Goal: Information Seeking & Learning: Learn about a topic

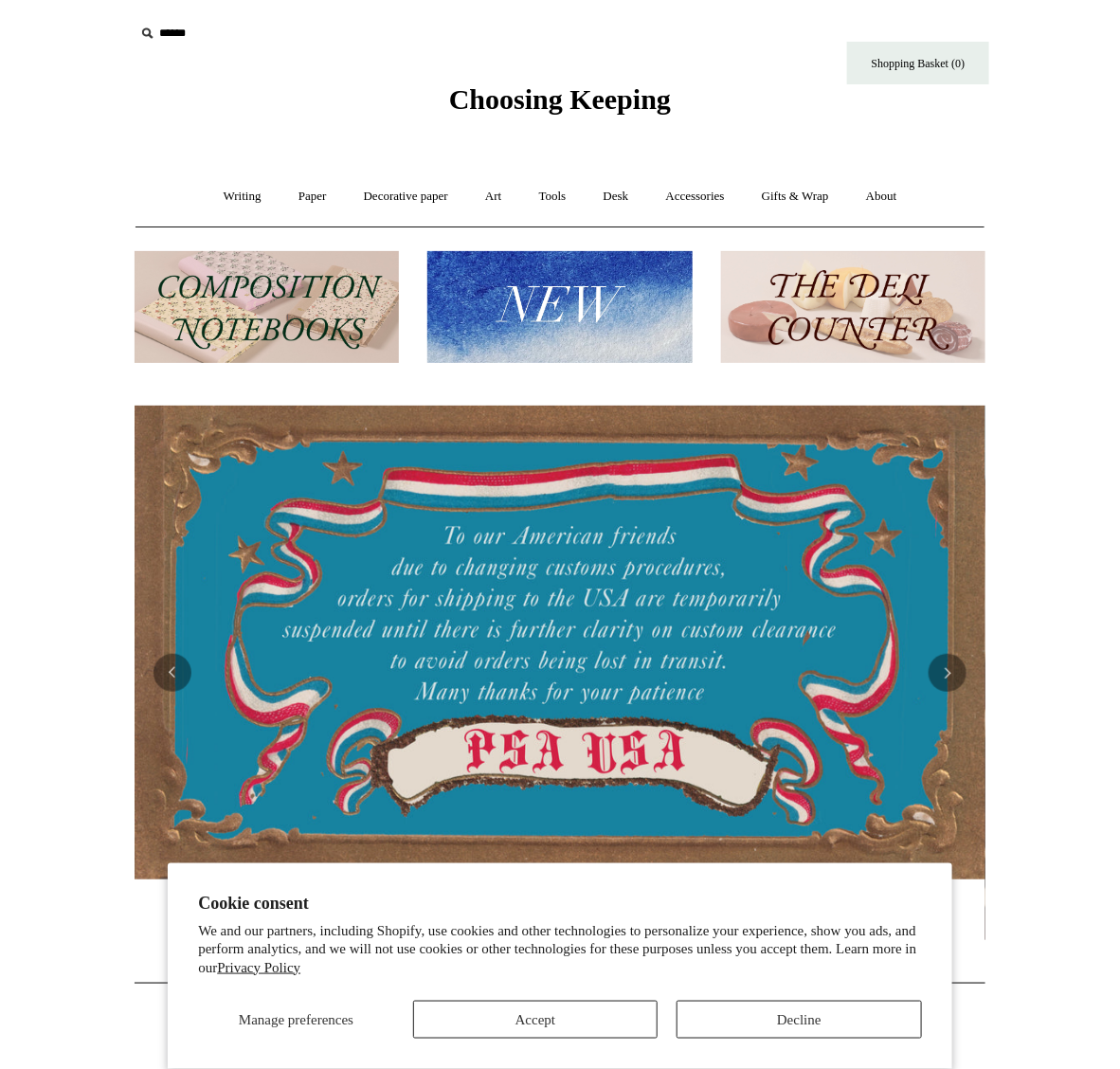
scroll to position [0, 1717]
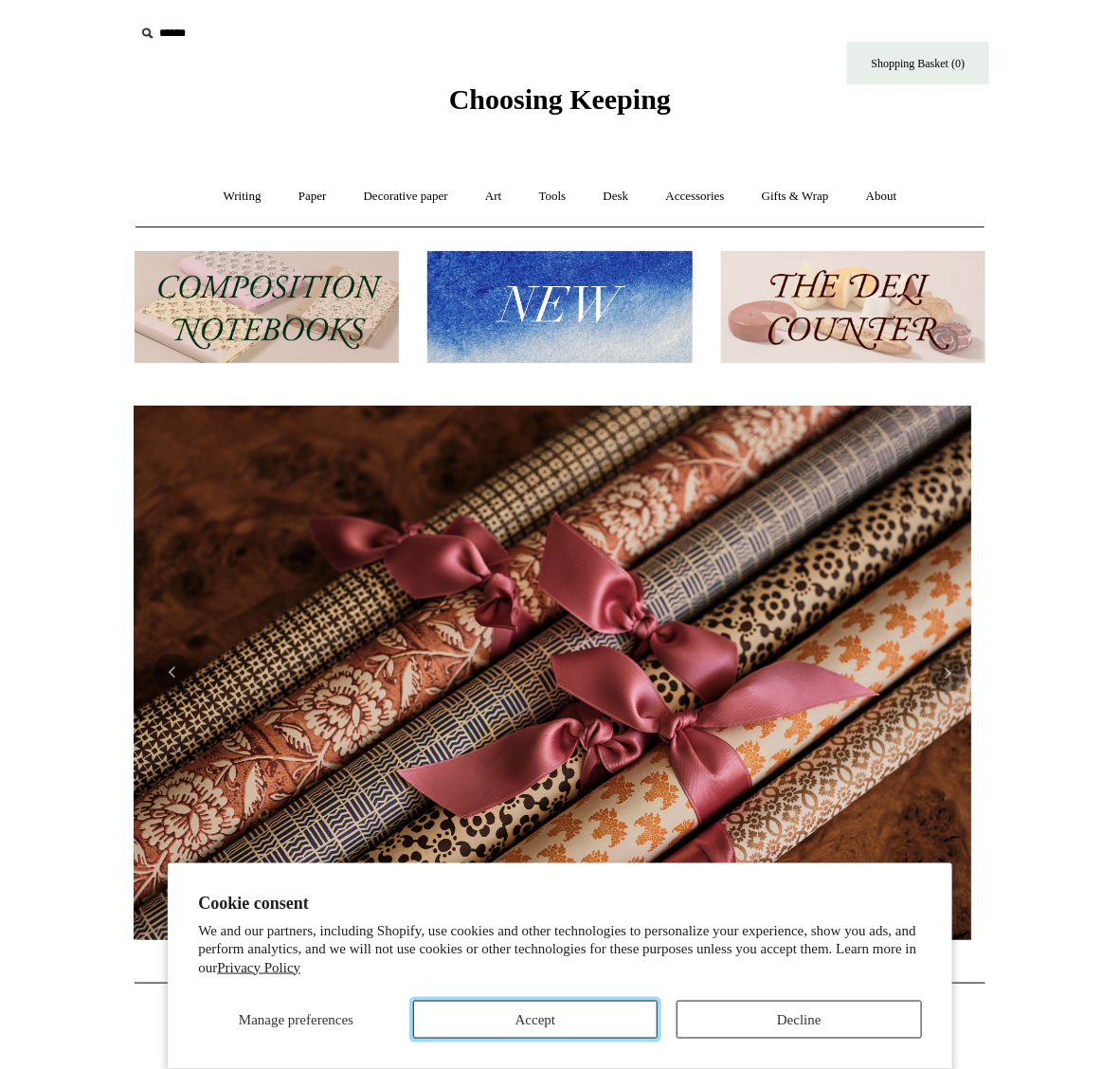
click at [585, 1011] on button "Accept" at bounding box center [535, 1019] width 244 height 38
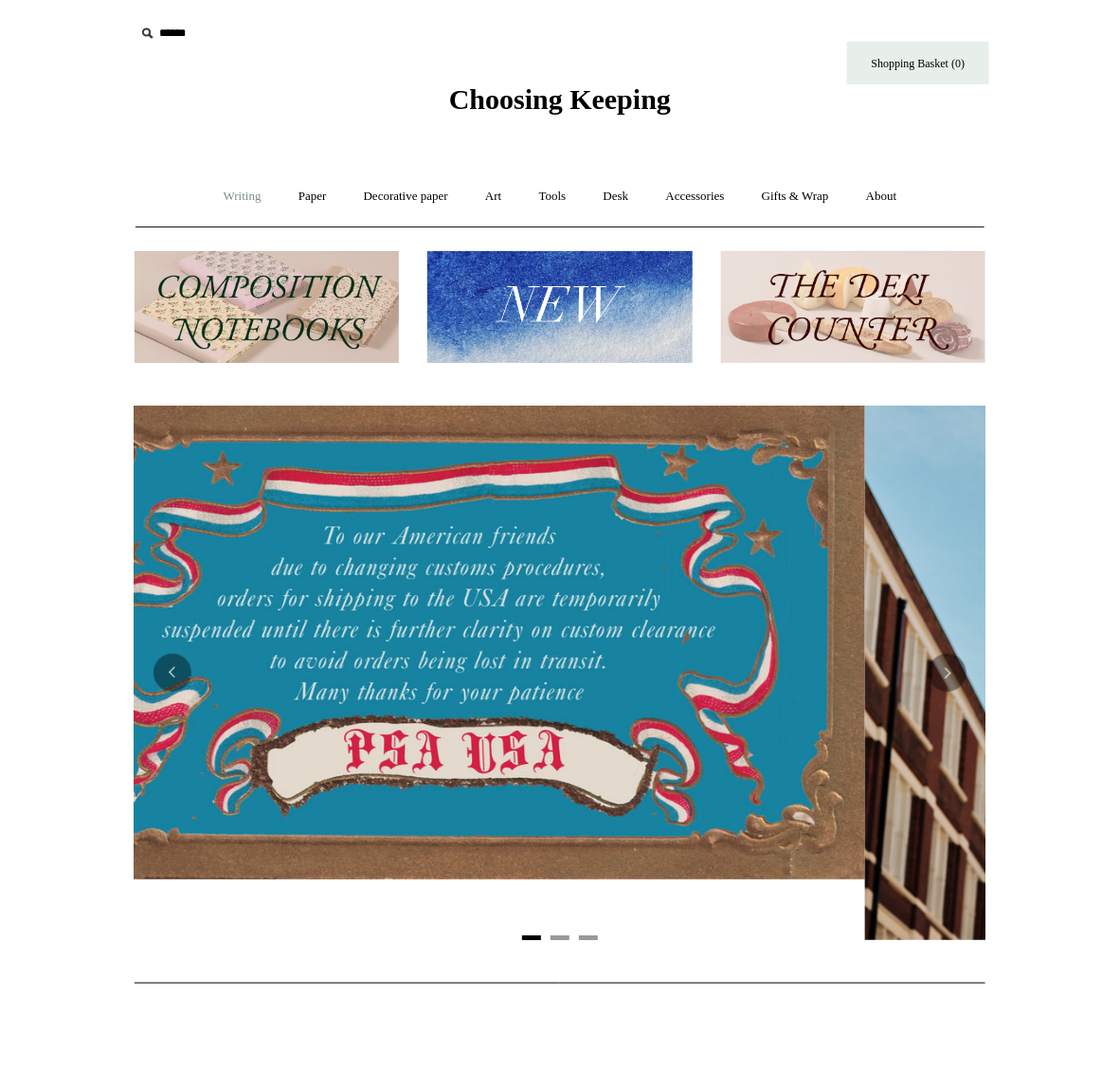
scroll to position [0, 0]
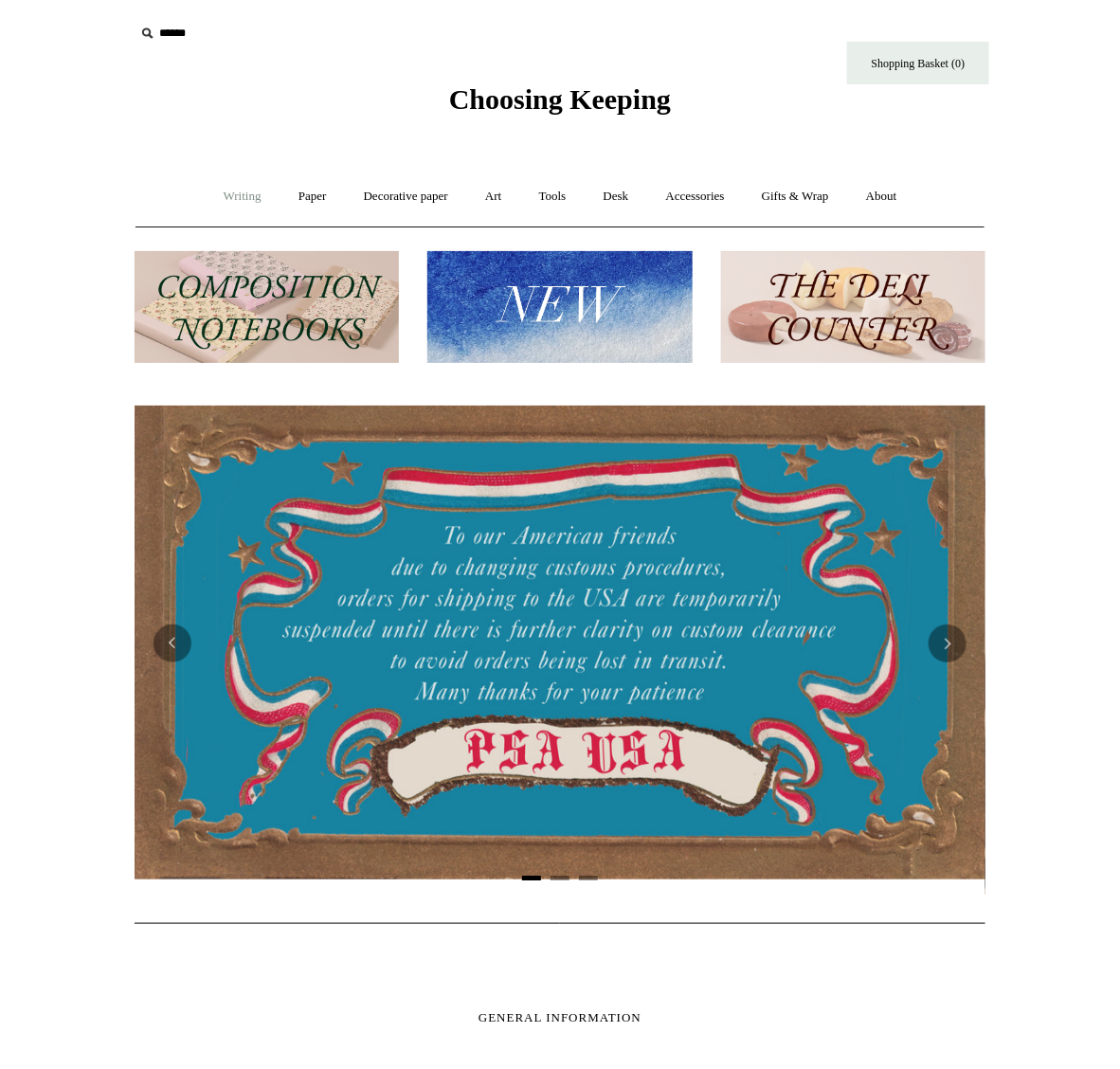
click at [247, 206] on link "Writing +" at bounding box center [242, 197] width 72 height 51
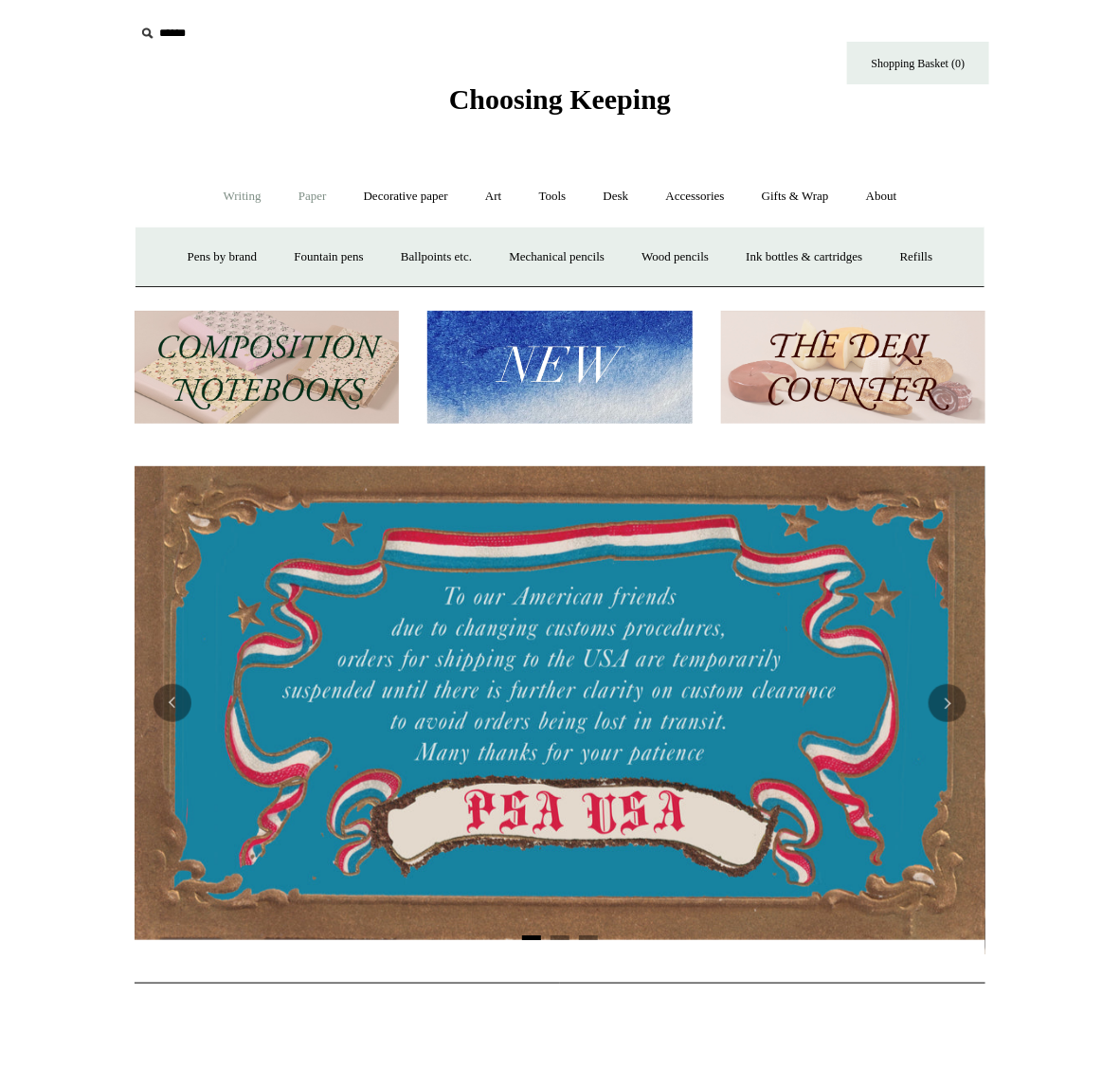
click at [310, 192] on link "Paper +" at bounding box center [313, 197] width 63 height 51
click at [290, 261] on link "Notebooks +" at bounding box center [295, 257] width 87 height 51
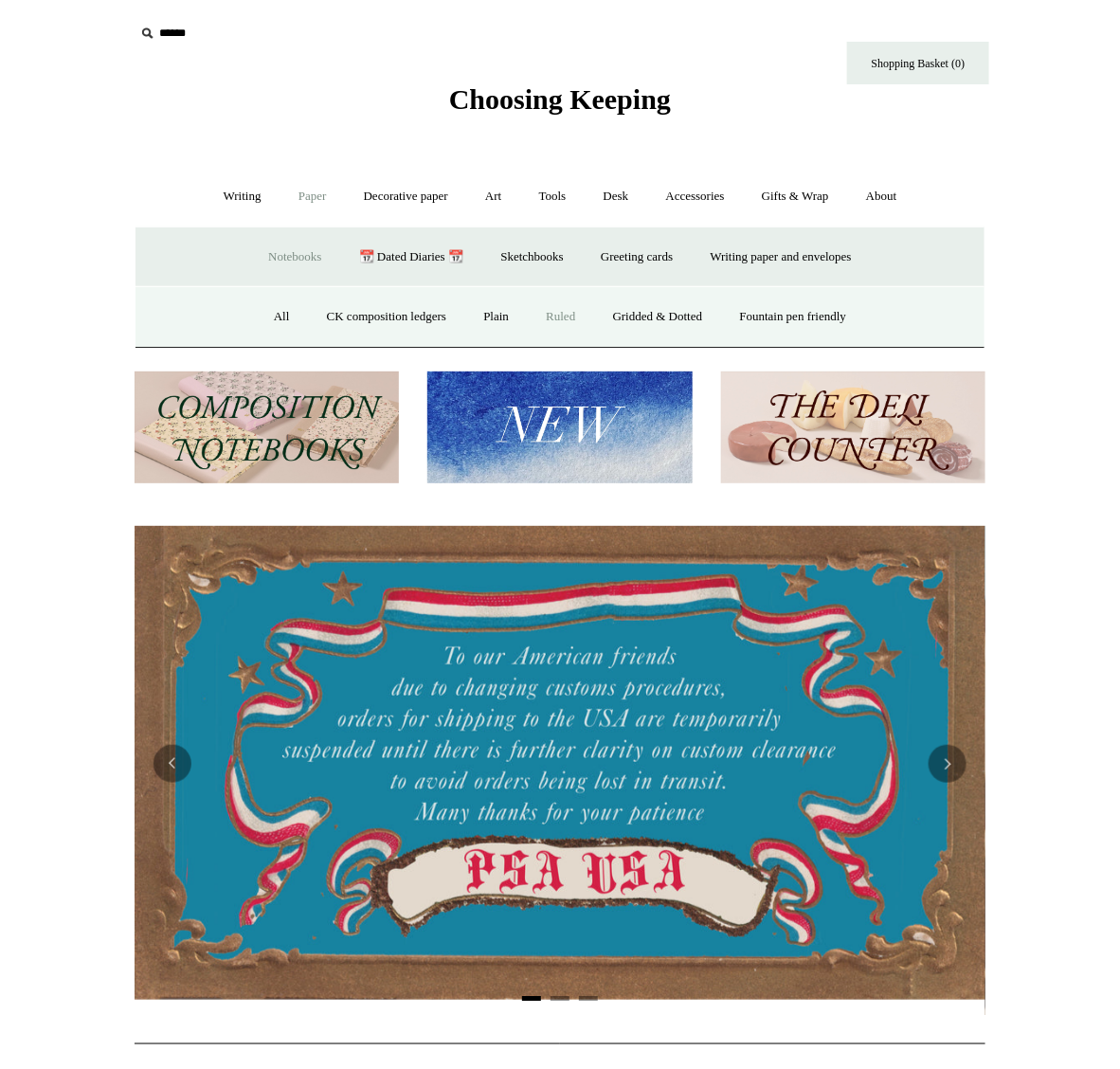
click at [560, 315] on link "Ruled" at bounding box center [561, 317] width 64 height 51
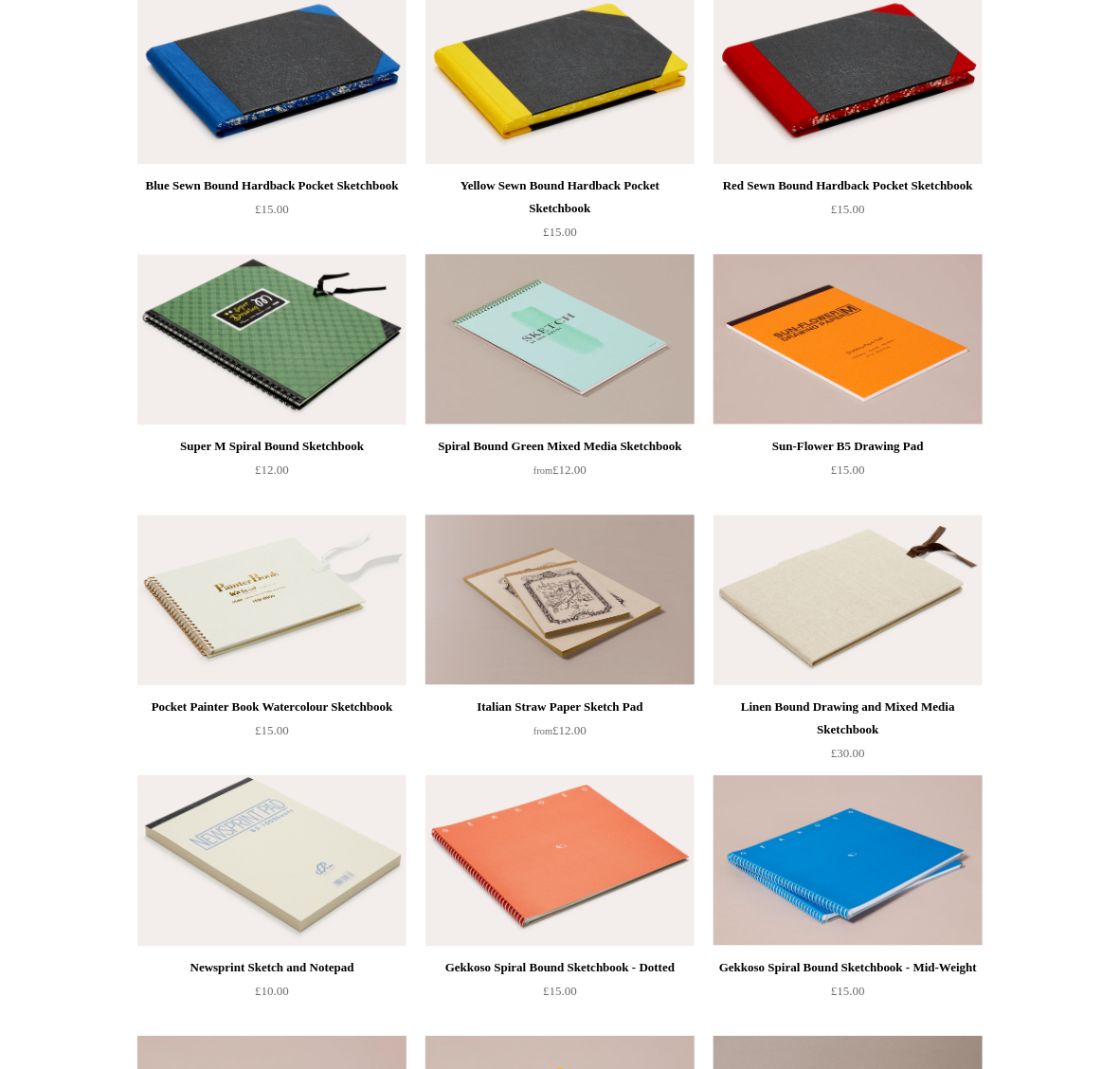
scroll to position [1303, 0]
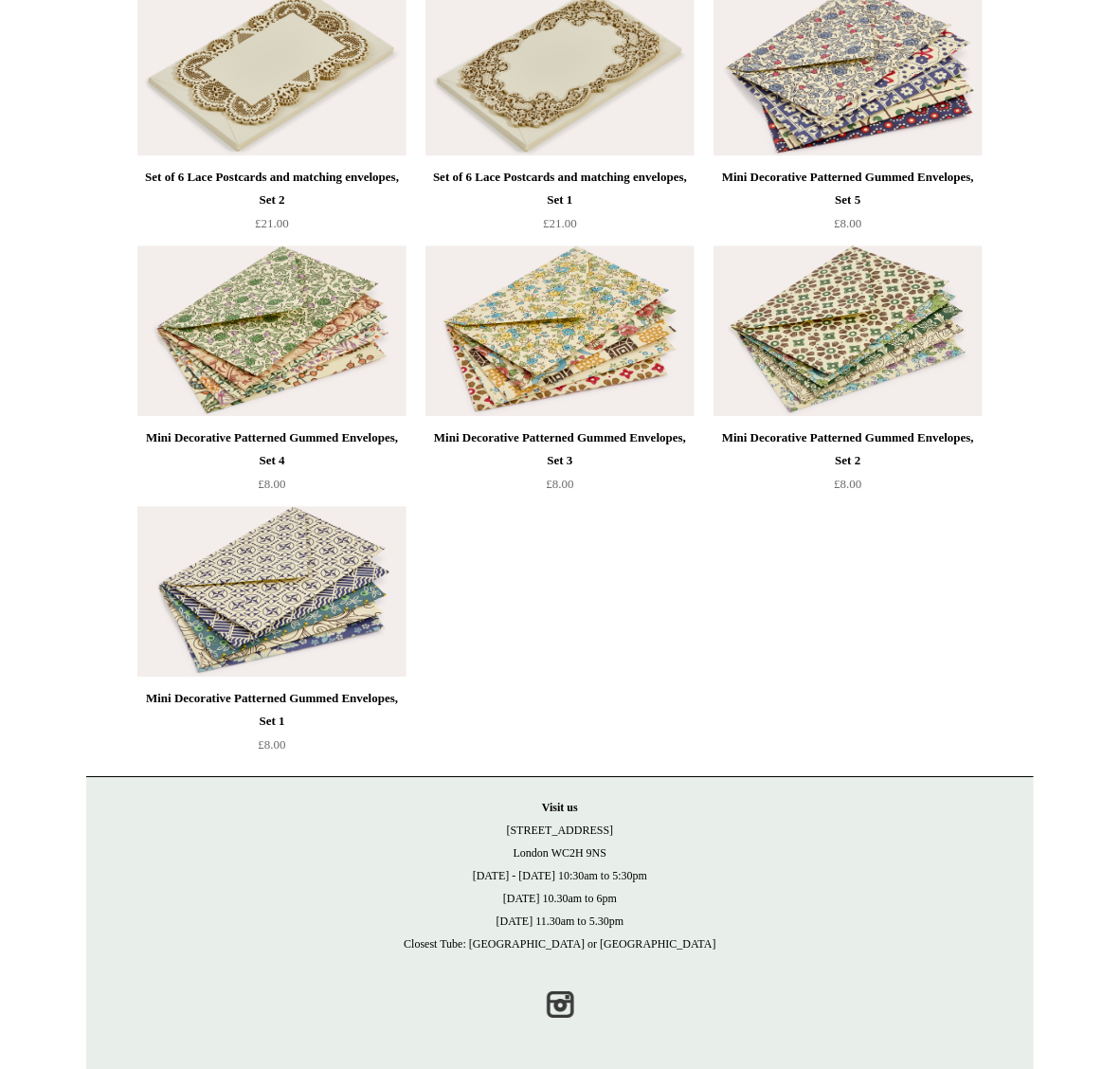
scroll to position [3651, 0]
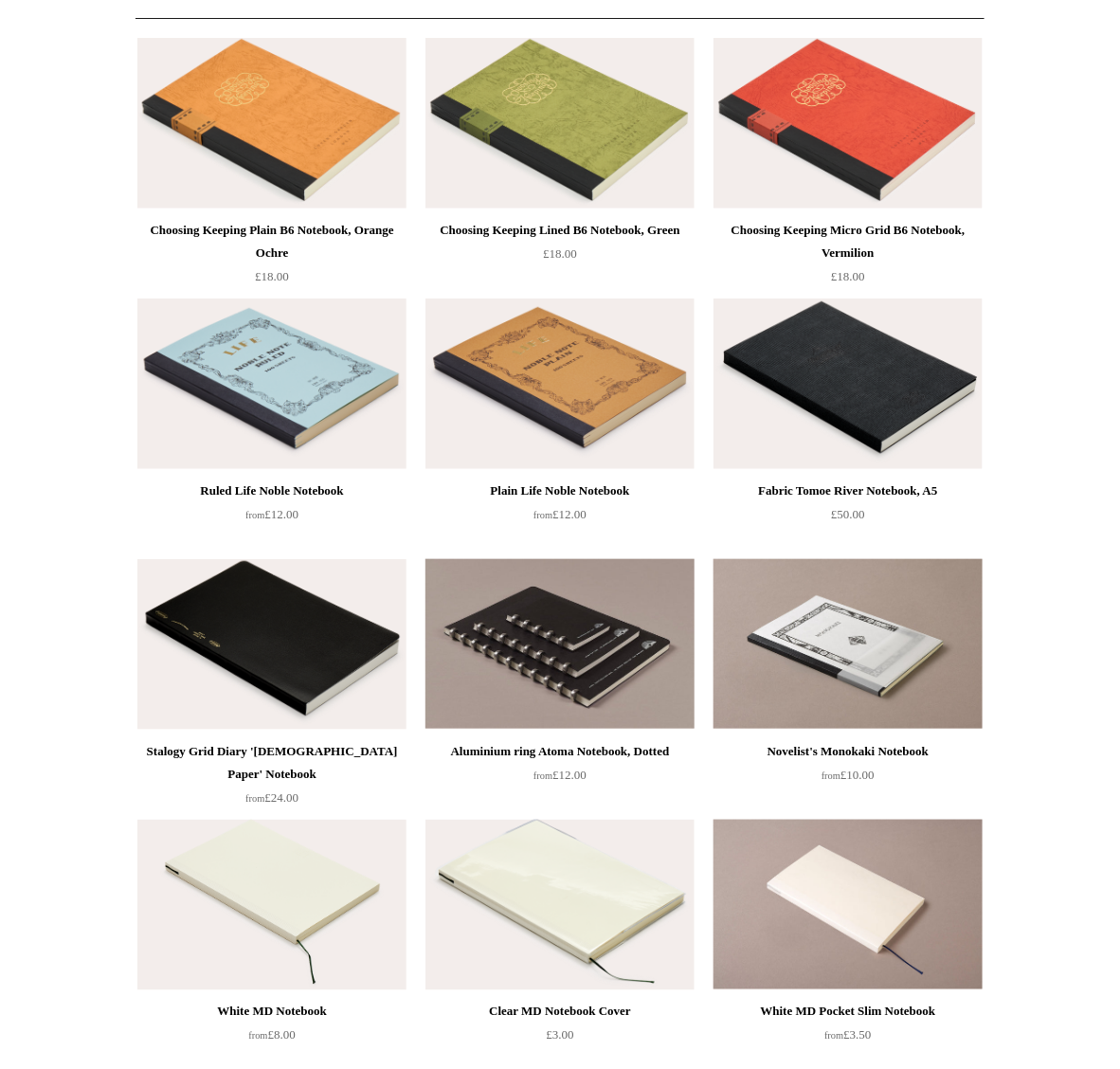
scroll to position [237, 0]
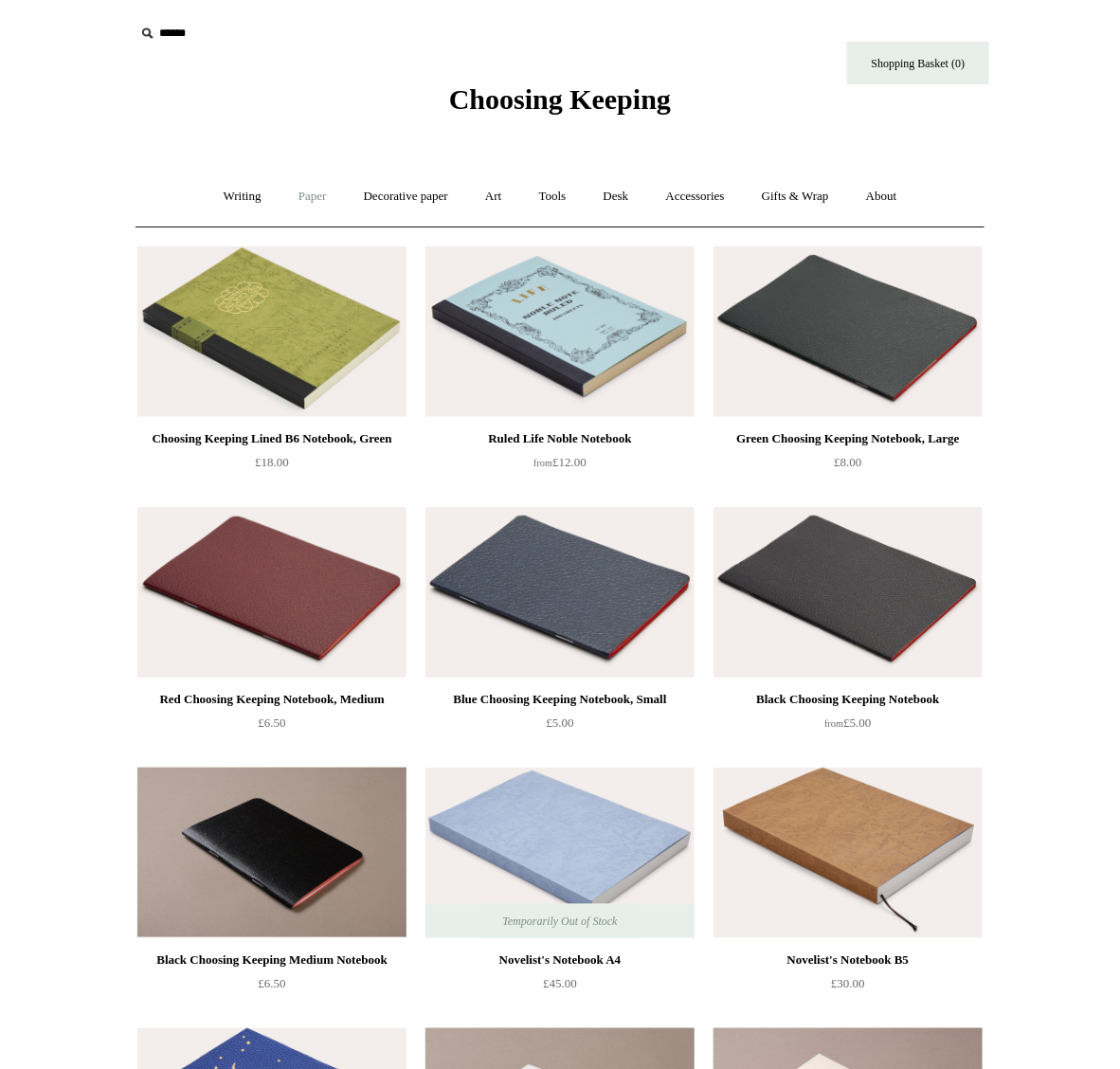
click at [295, 200] on link "Paper +" at bounding box center [313, 197] width 63 height 51
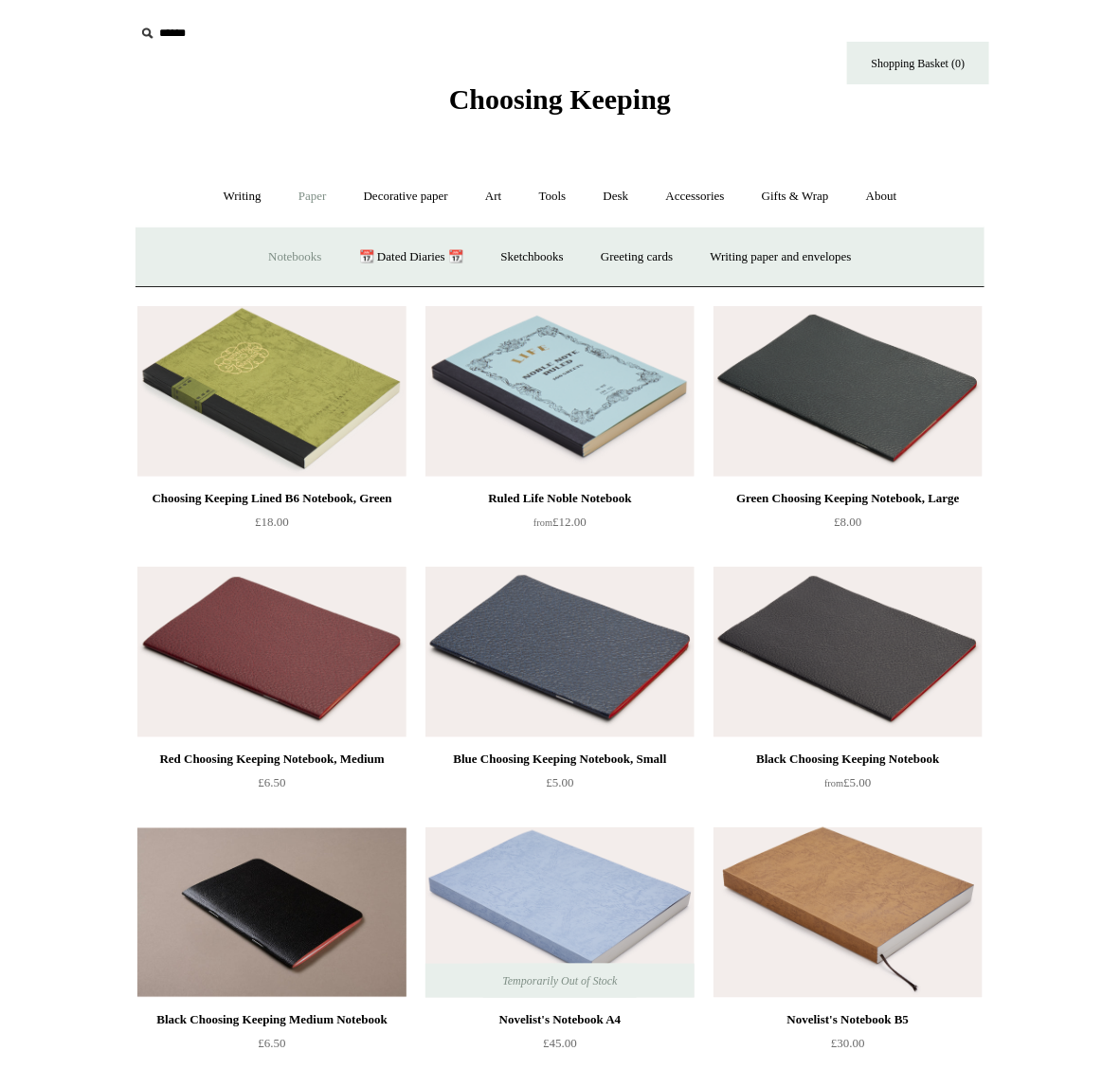
click at [266, 263] on link "Notebooks +" at bounding box center [295, 257] width 87 height 51
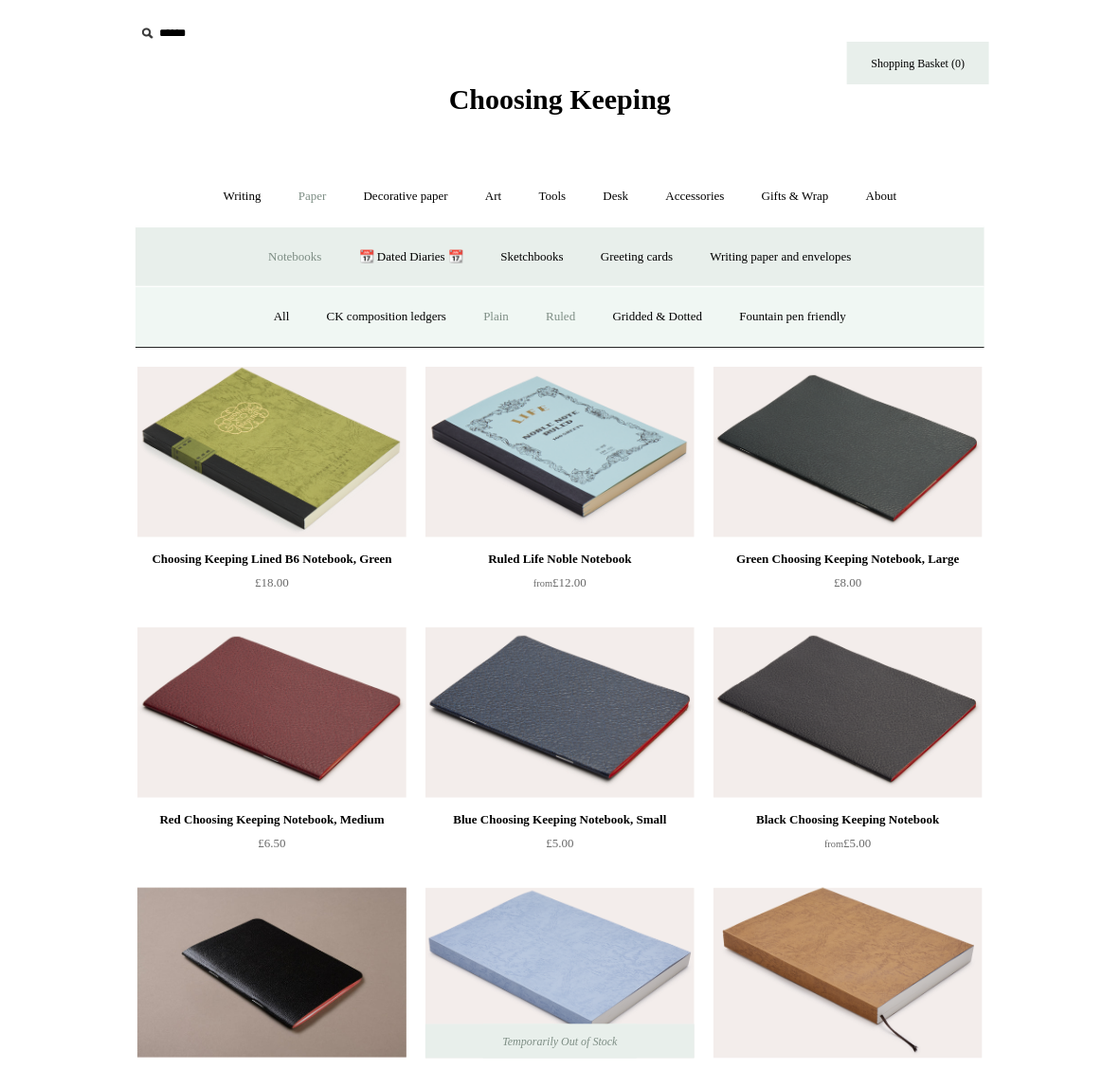
click at [508, 319] on link "Plain" at bounding box center [496, 317] width 60 height 51
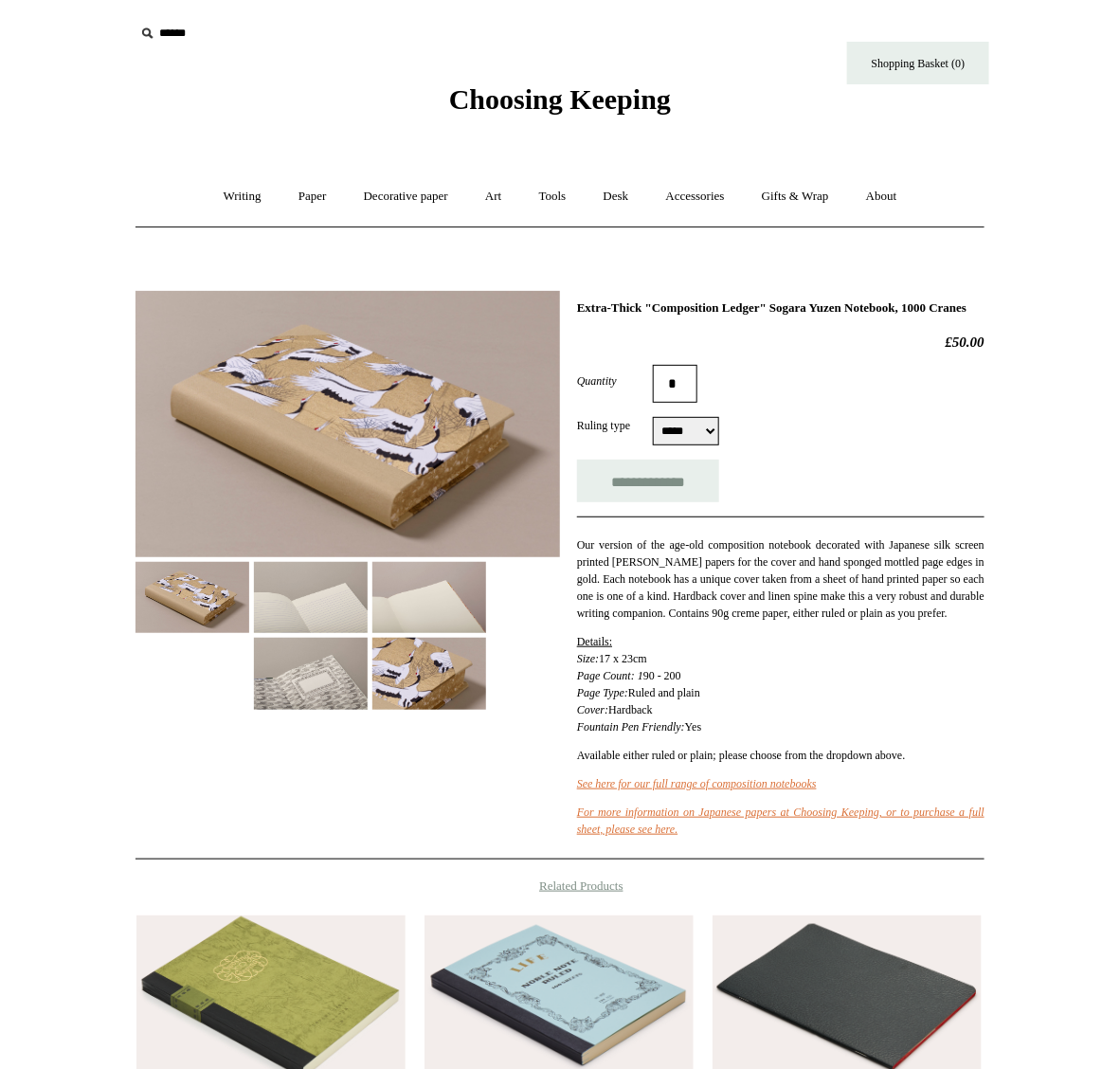
click at [286, 593] on img at bounding box center [311, 598] width 114 height 71
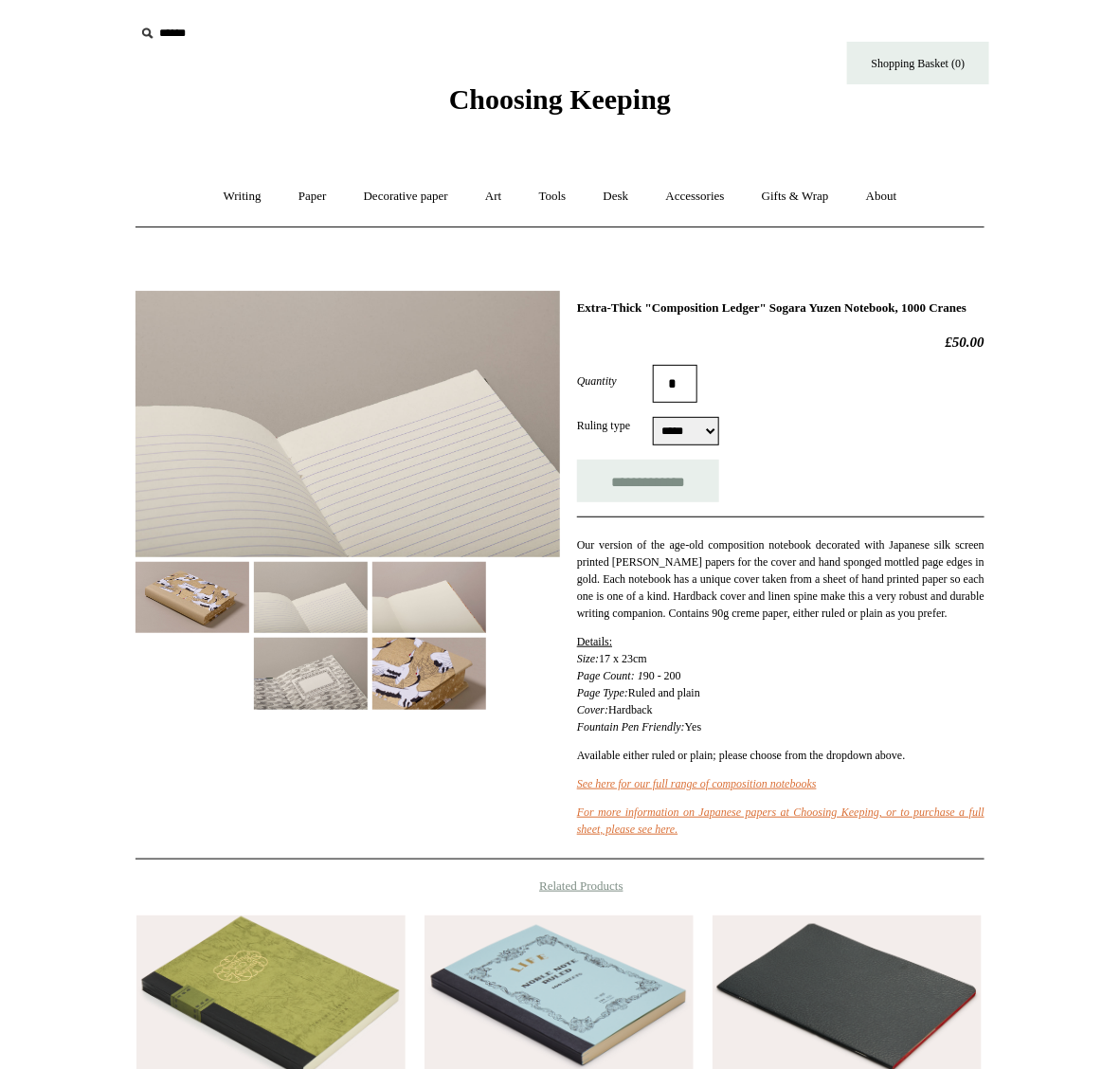
click at [453, 599] on img at bounding box center [429, 598] width 114 height 71
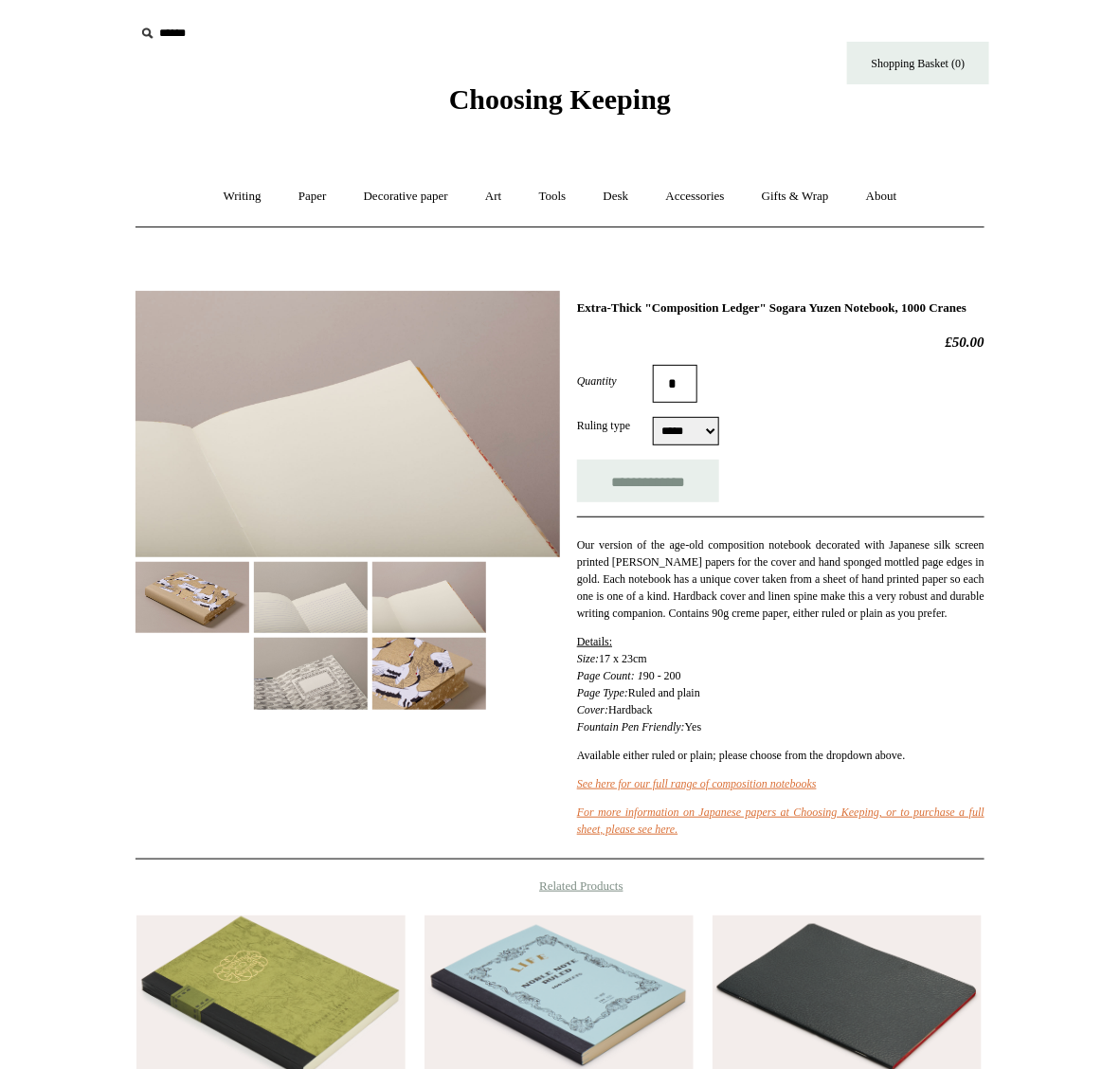
click at [222, 606] on img at bounding box center [193, 598] width 114 height 71
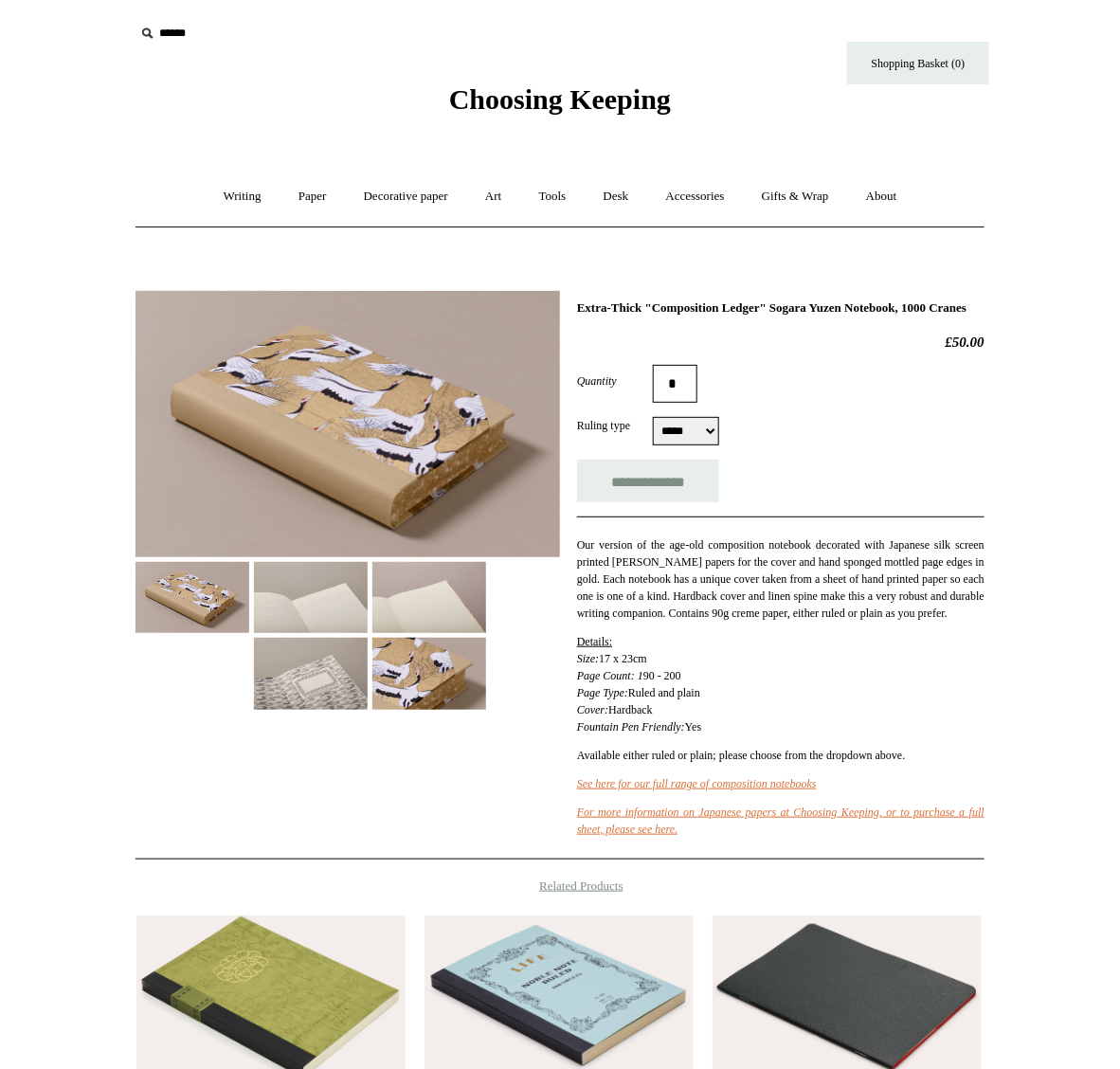
click at [418, 676] on img at bounding box center [429, 673] width 114 height 71
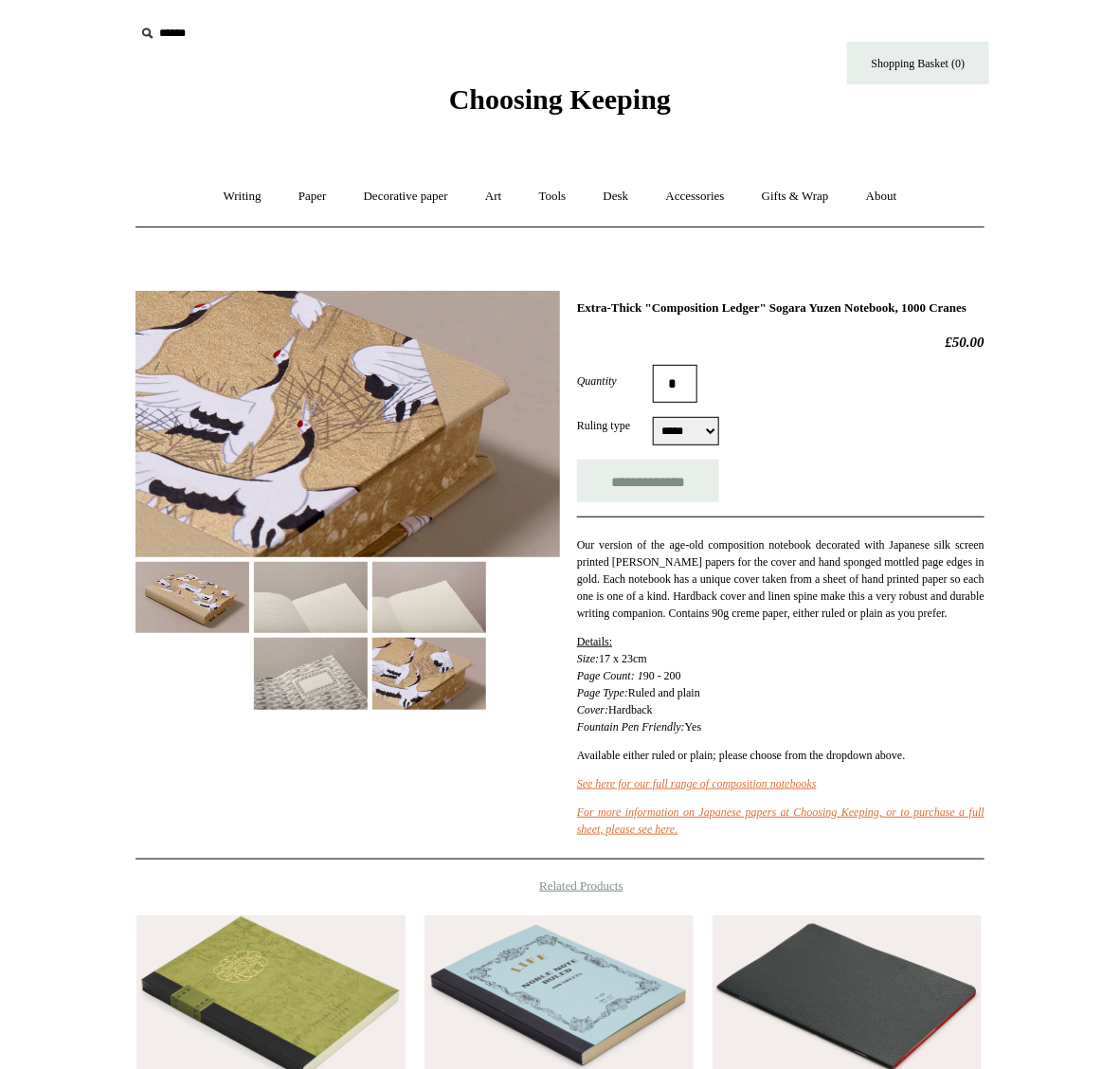
click at [305, 687] on img at bounding box center [311, 673] width 114 height 71
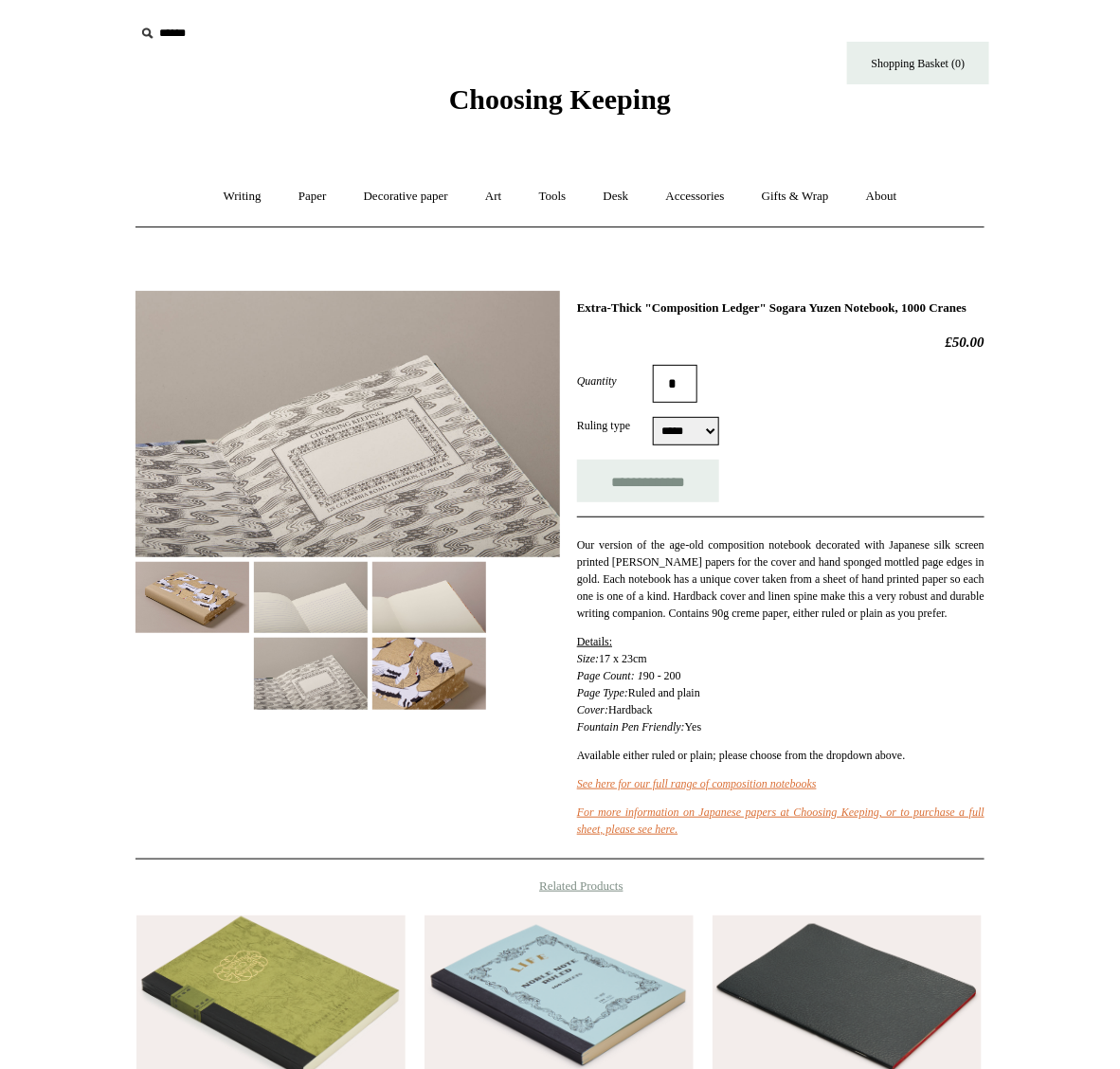
click at [198, 600] on img at bounding box center [193, 598] width 114 height 71
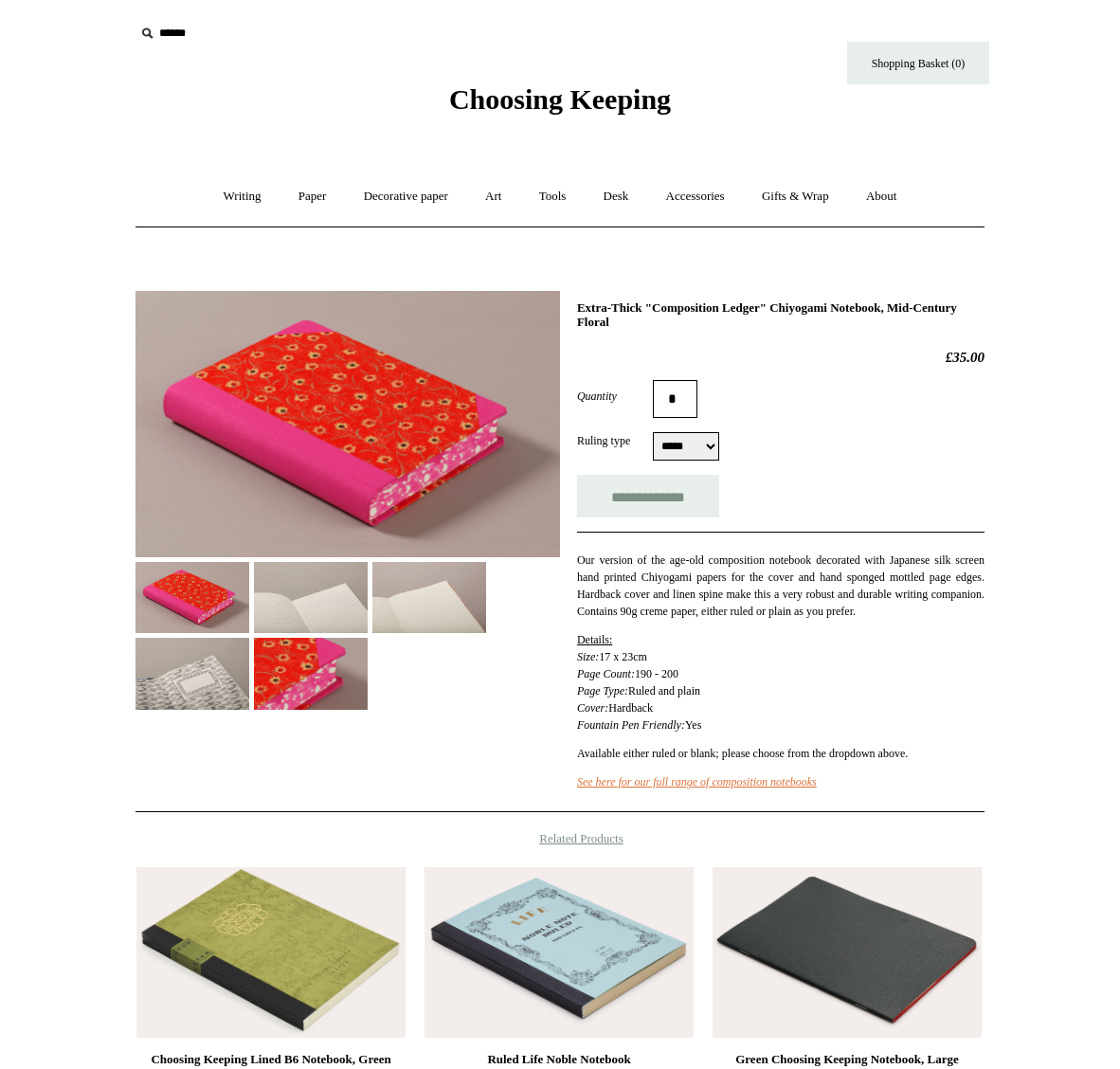
select select "*****"
click at [367, 673] on img at bounding box center [311, 673] width 114 height 71
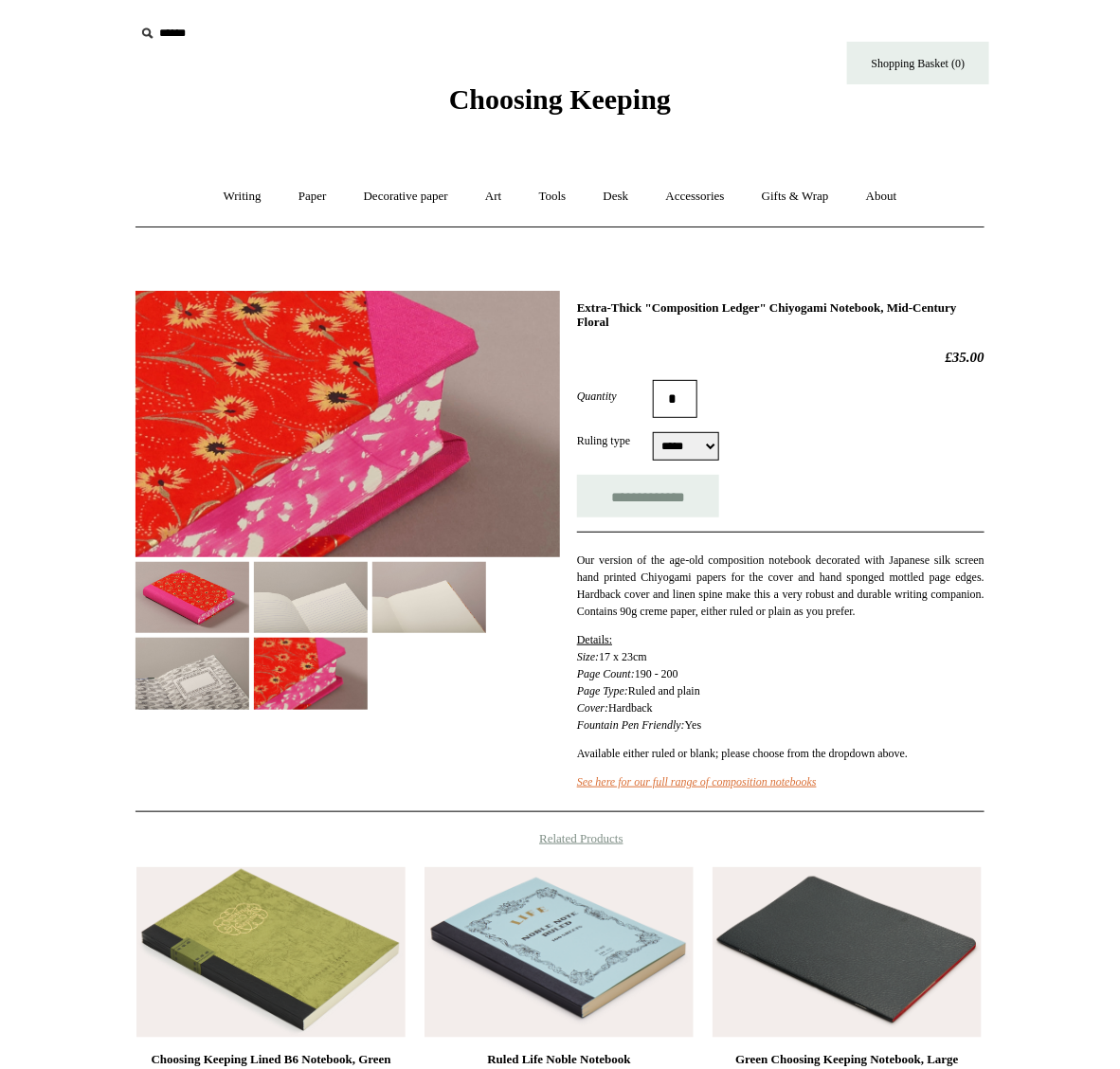
click at [178, 611] on img at bounding box center [193, 598] width 114 height 71
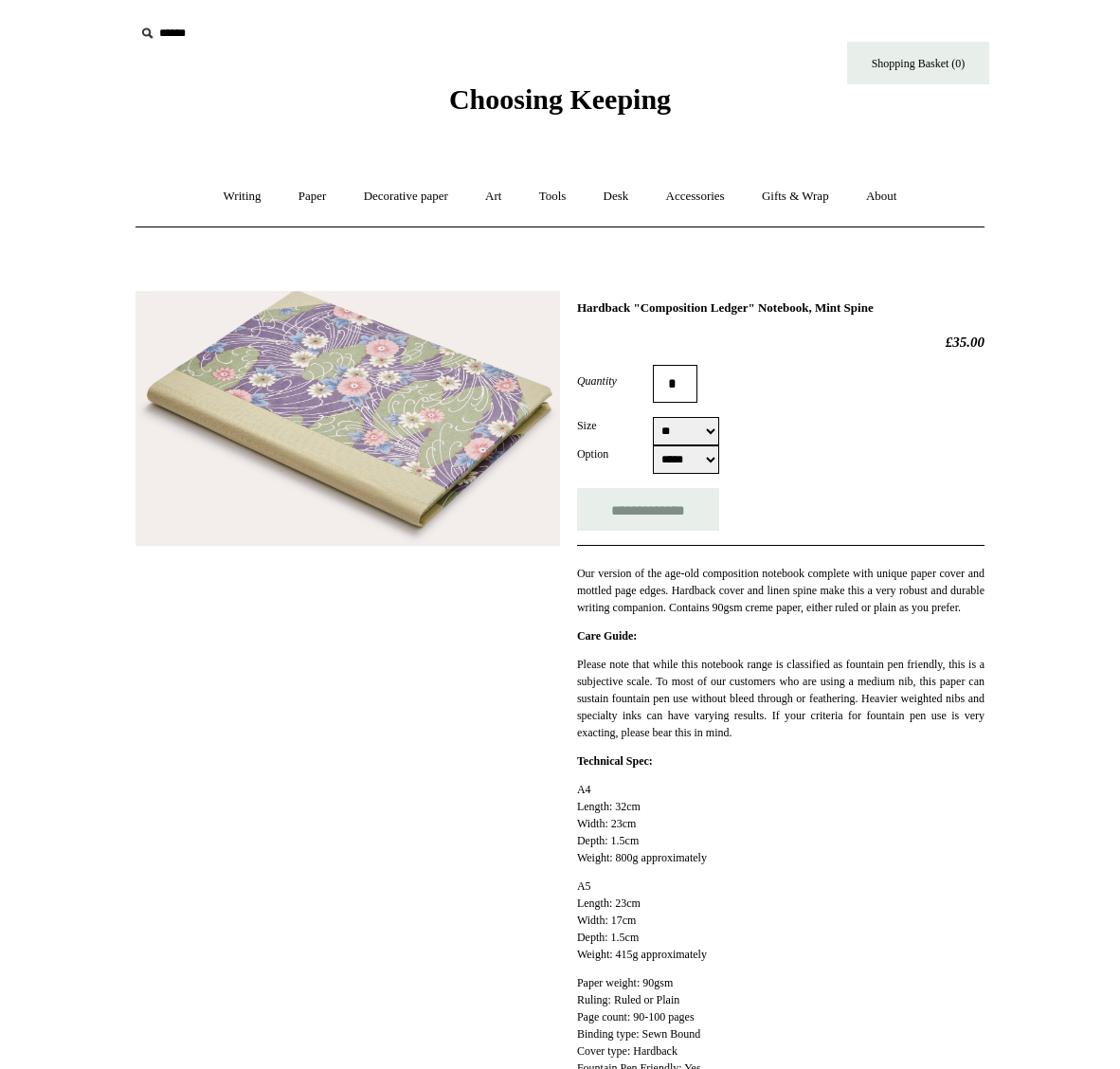
select select "**"
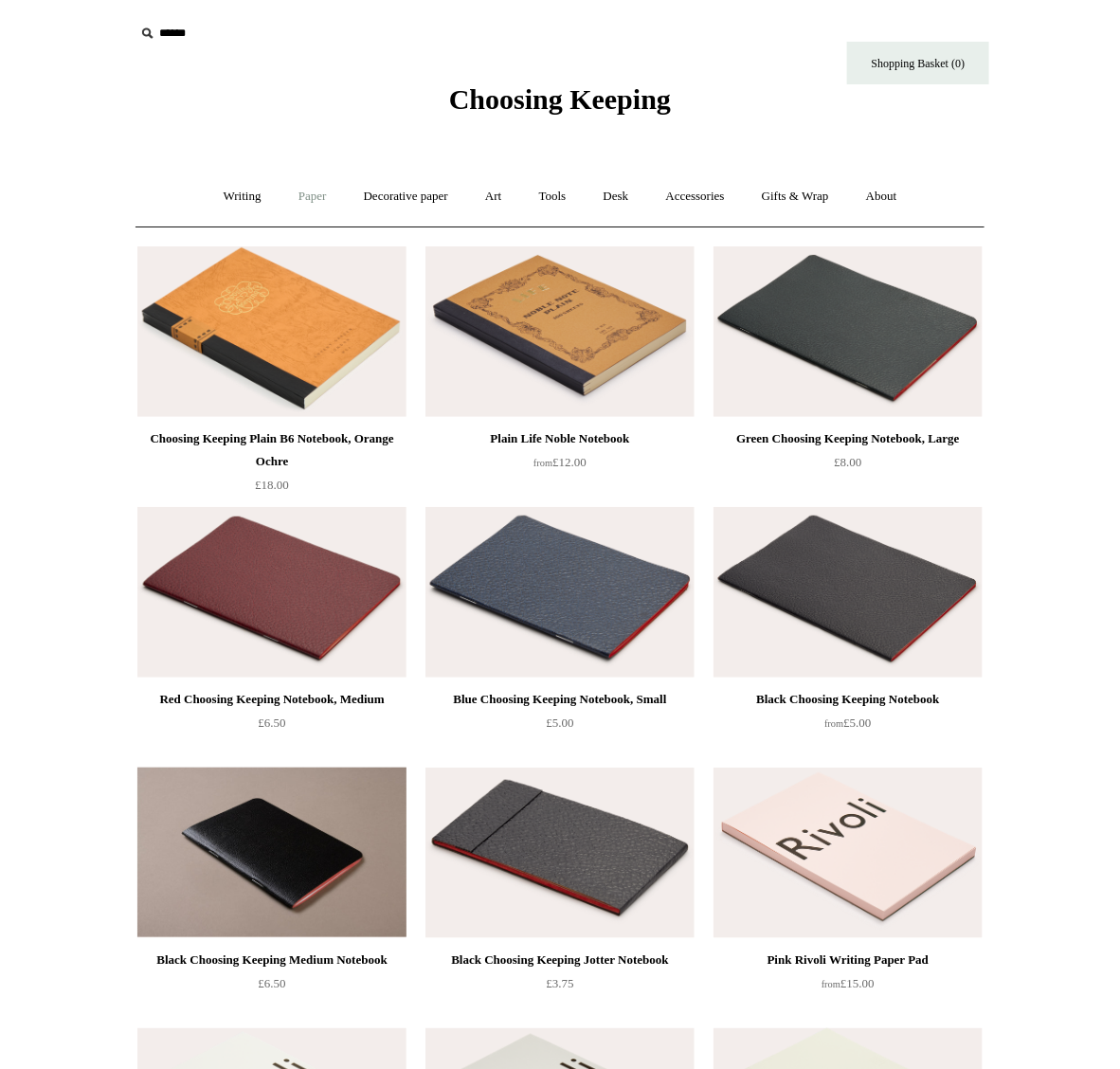
click at [311, 201] on link "Paper +" at bounding box center [313, 197] width 63 height 51
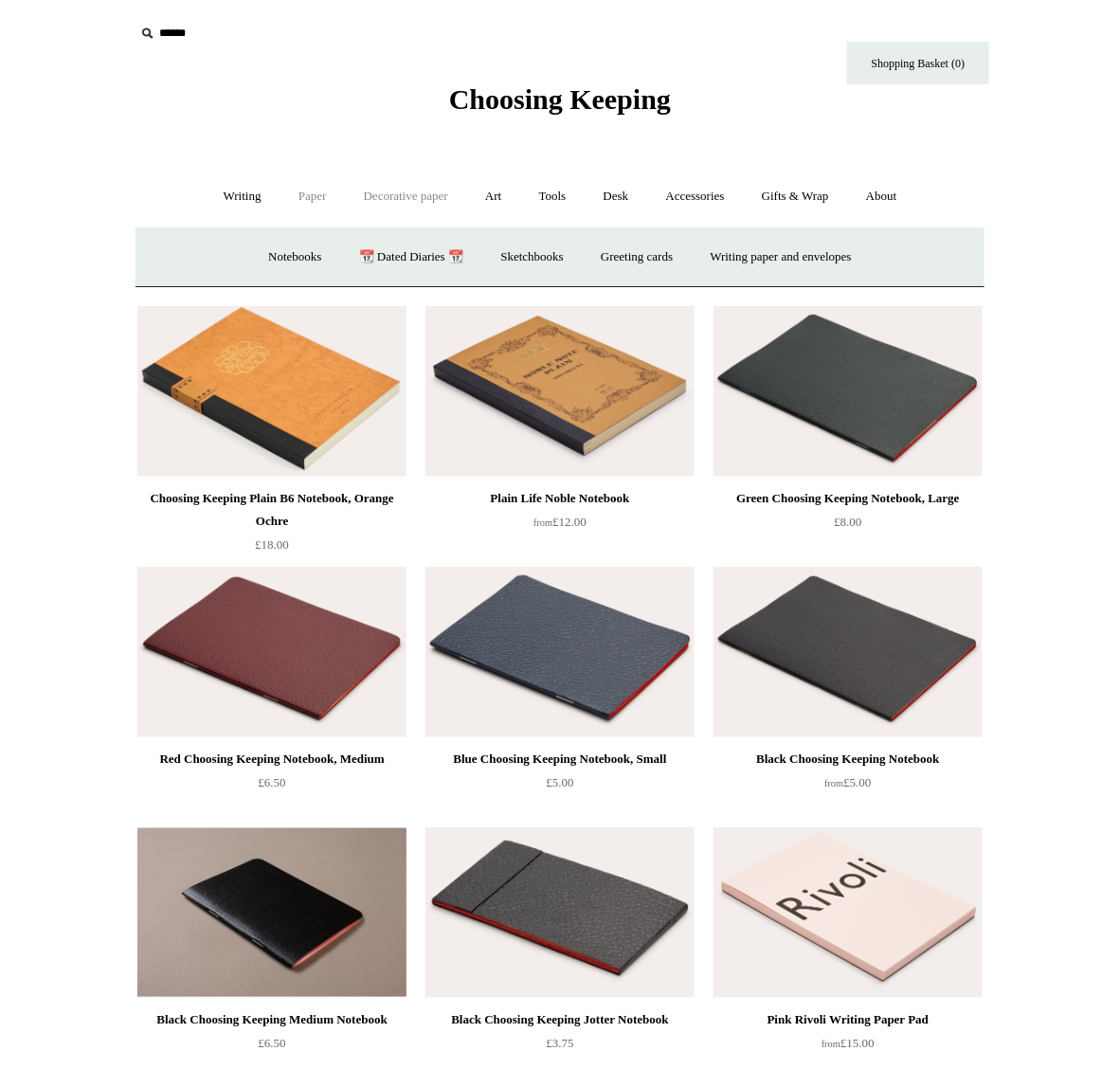
click at [412, 182] on link "Decorative paper +" at bounding box center [405, 197] width 118 height 51
click at [291, 200] on link "Paper +" at bounding box center [313, 197] width 63 height 51
click at [281, 246] on link "Notebooks +" at bounding box center [295, 257] width 87 height 51
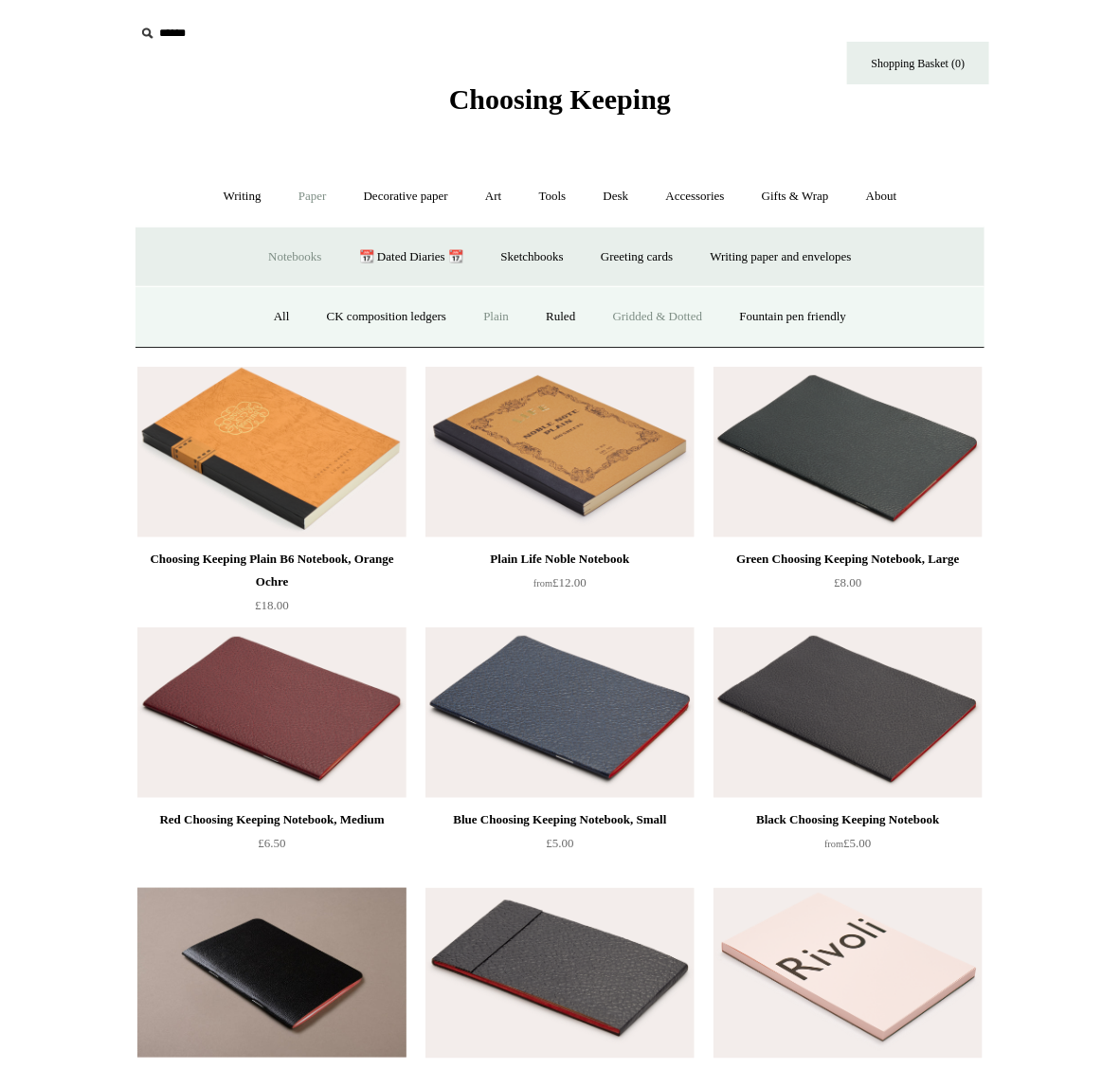
click at [675, 314] on link "Gridded & Dotted" at bounding box center [657, 317] width 124 height 51
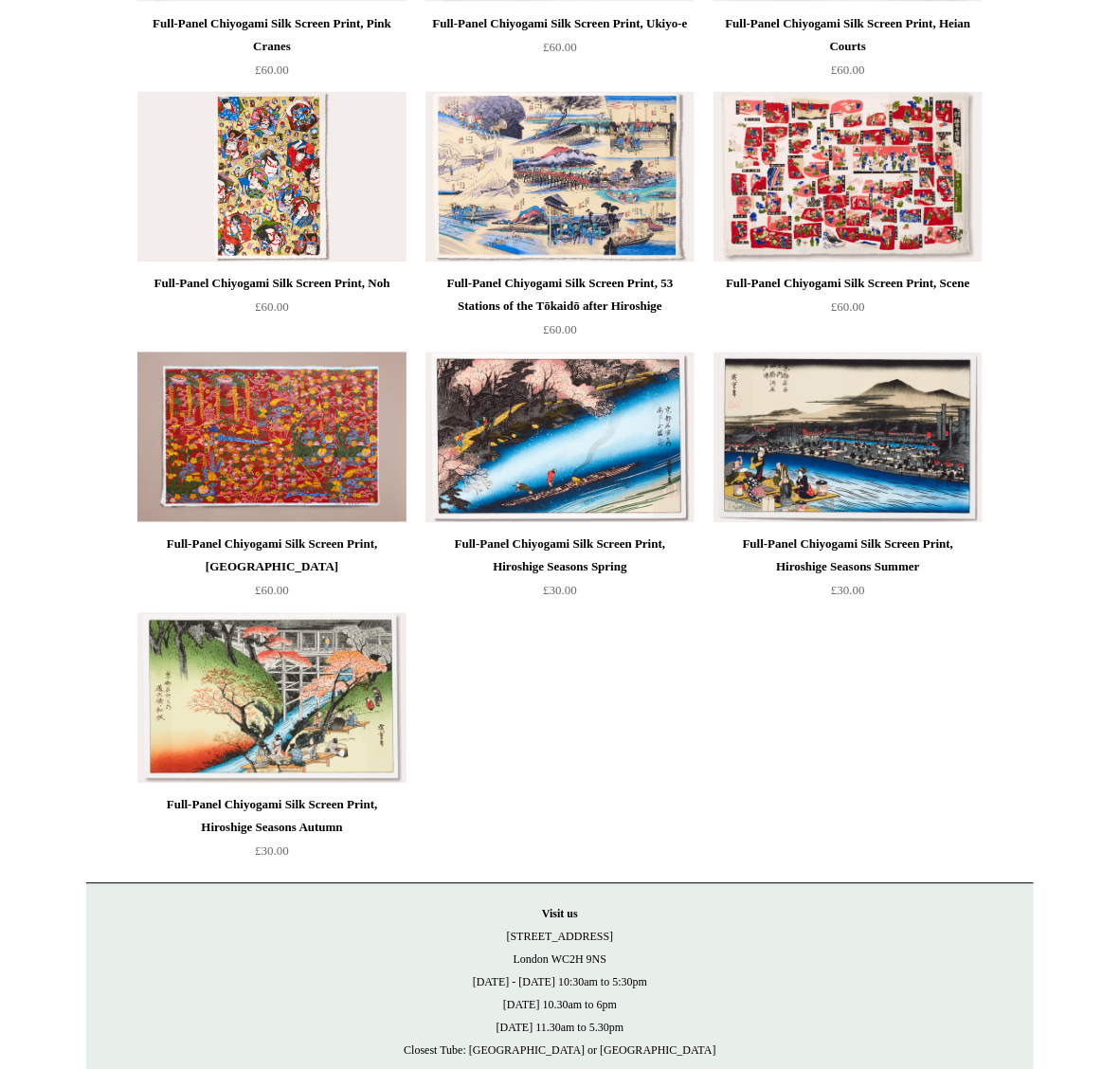
scroll to position [1045, 0]
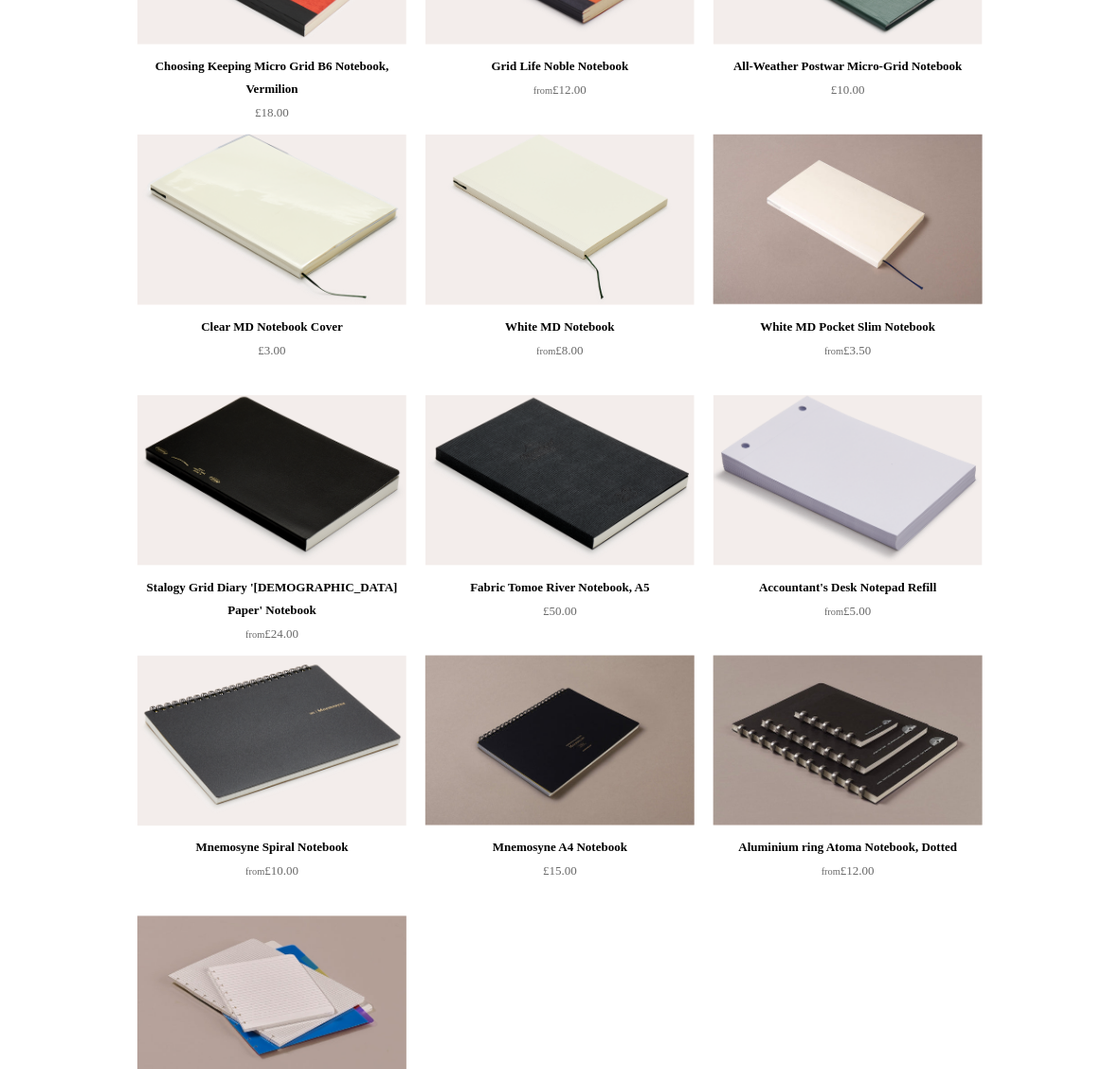
scroll to position [473, 0]
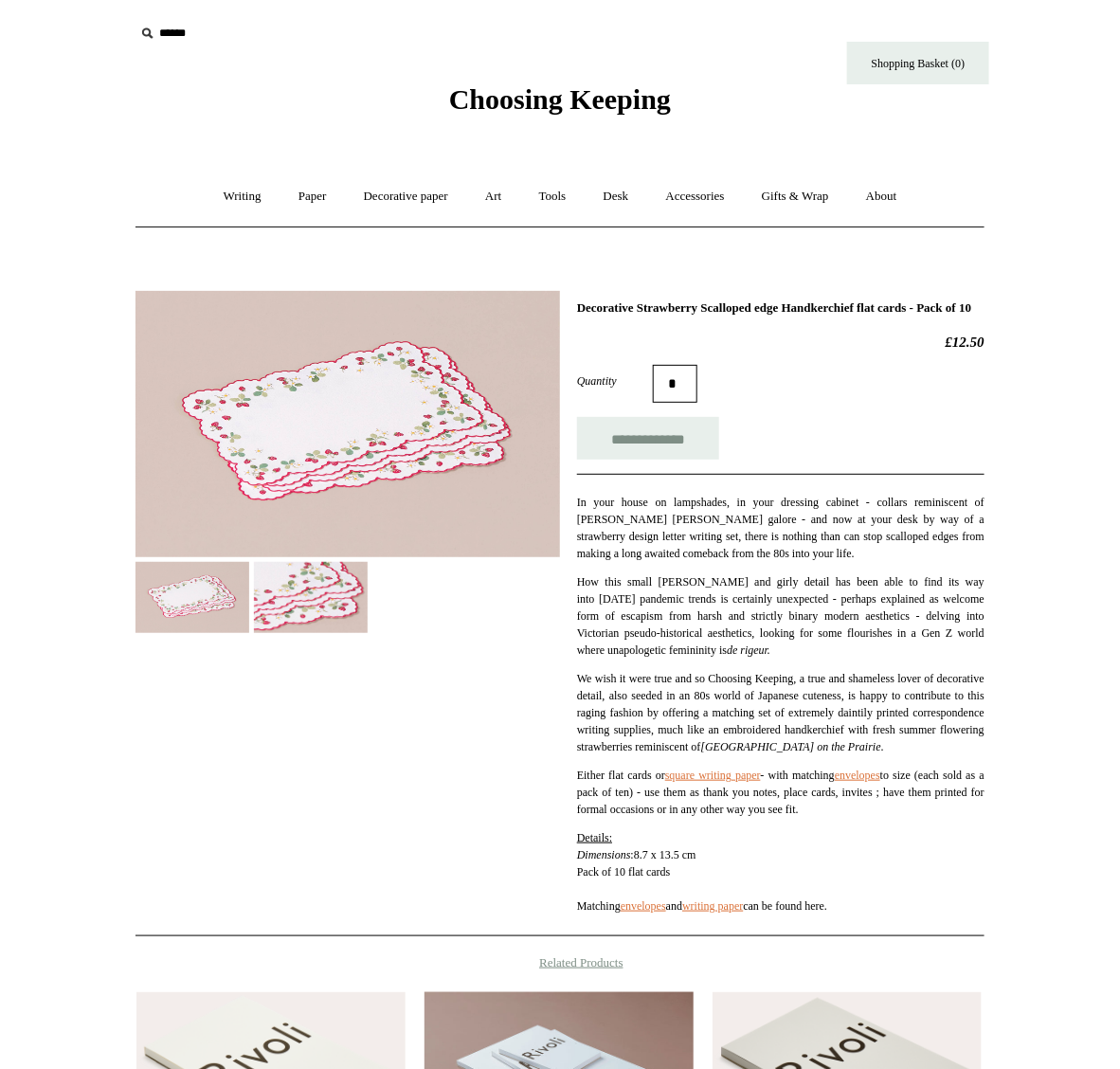
click at [315, 607] on img at bounding box center [311, 598] width 114 height 71
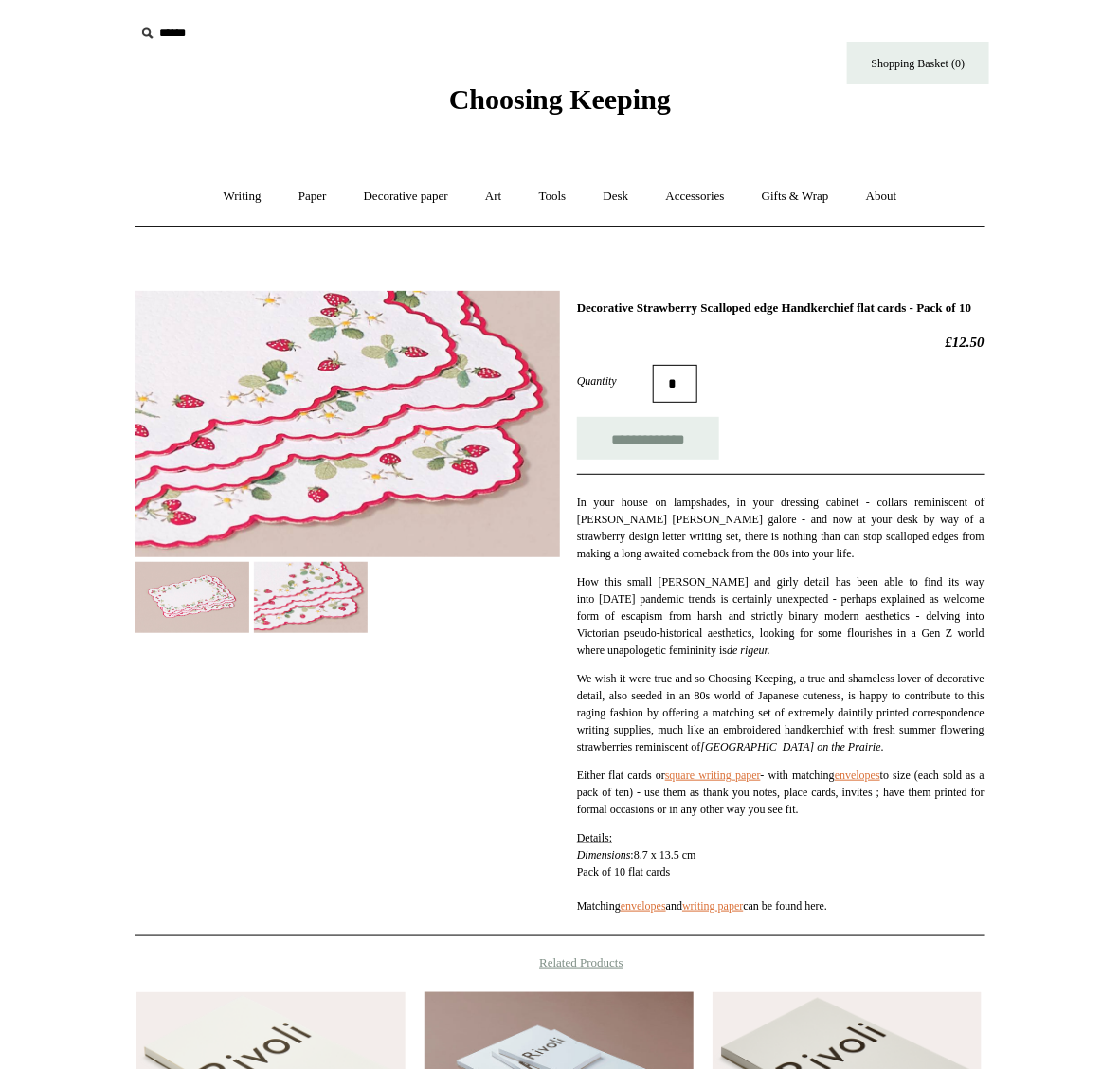
click at [191, 589] on img at bounding box center [193, 598] width 114 height 71
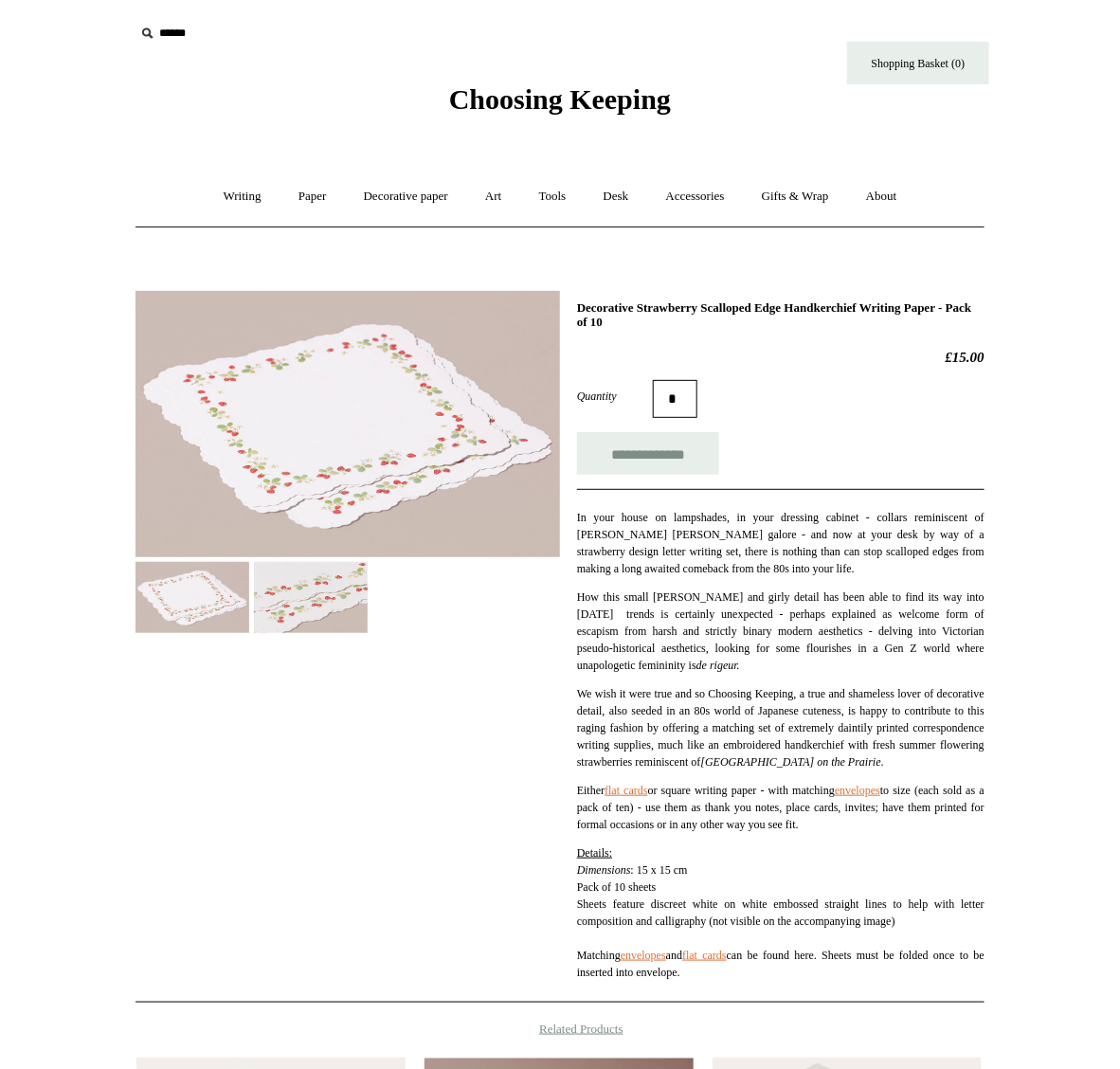
click at [286, 442] on img at bounding box center [349, 424] width 425 height 266
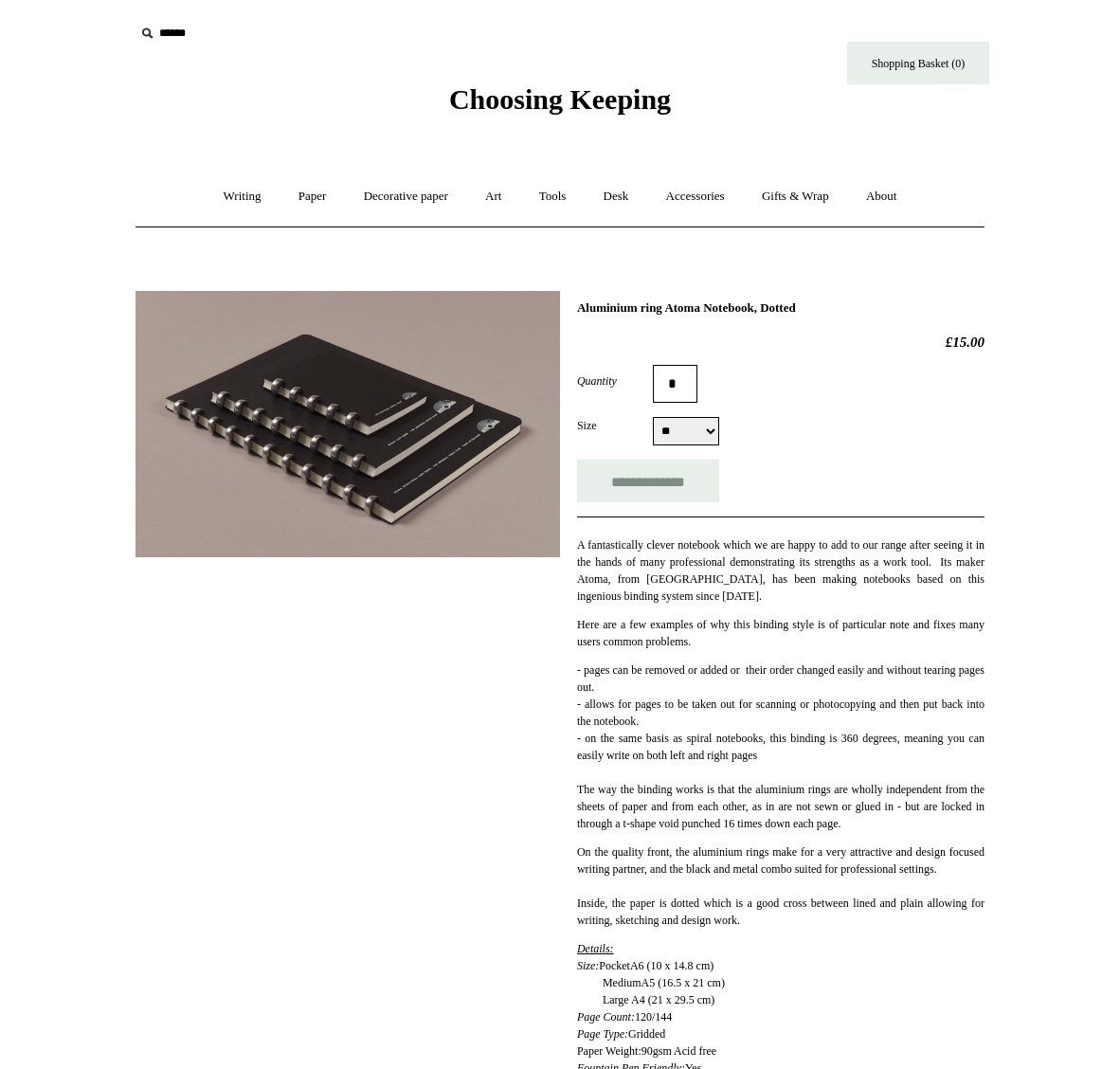
select select "**"
click at [381, 434] on img at bounding box center [349, 424] width 425 height 266
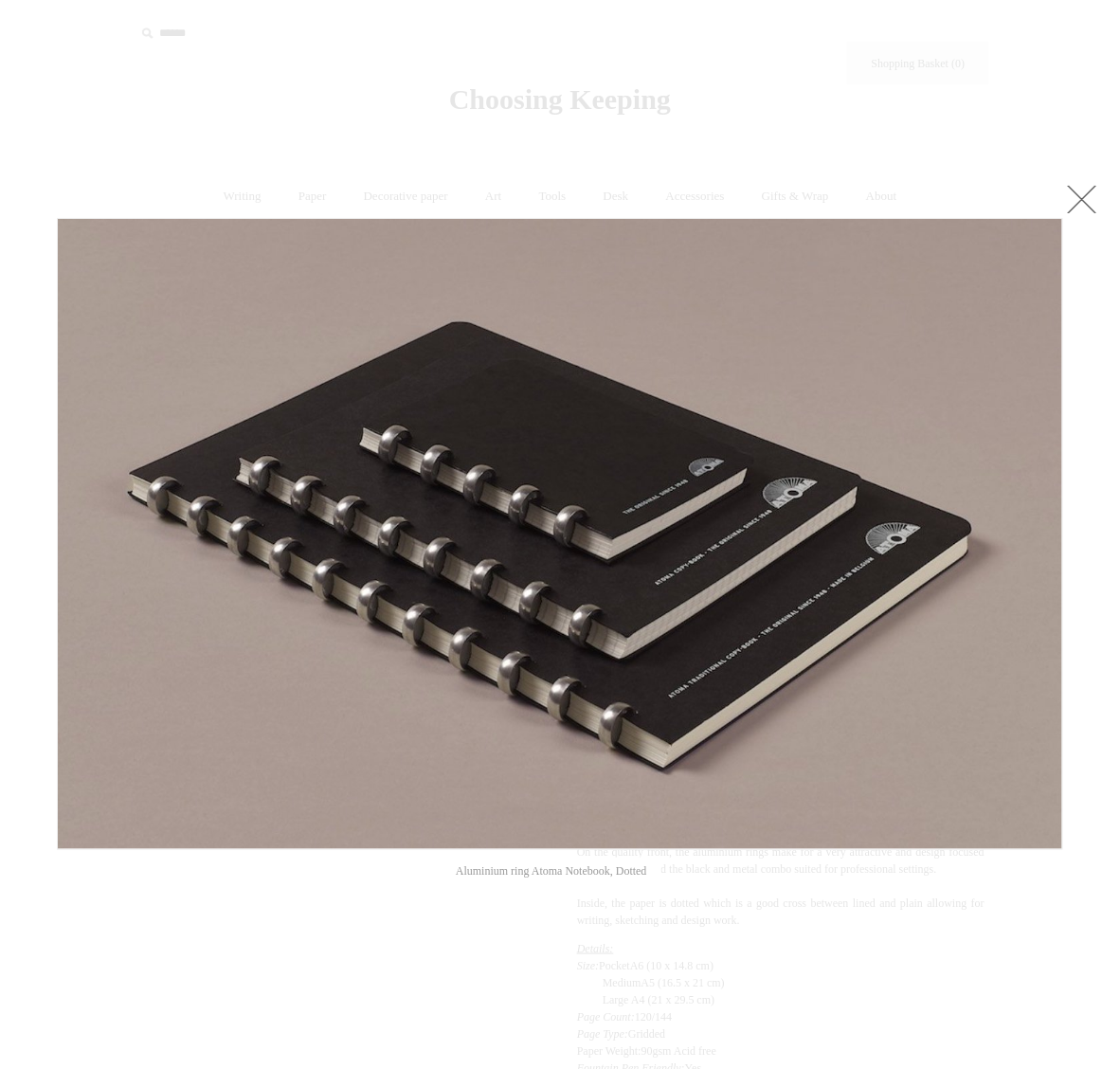
click at [1081, 193] on link at bounding box center [1082, 199] width 38 height 38
